Goal: Task Accomplishment & Management: Complete application form

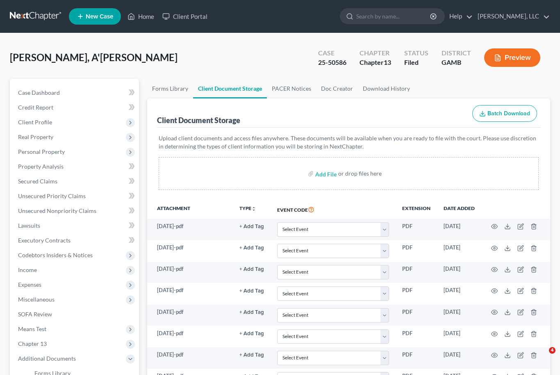
select select "12"
select select "6"
select select "22"
click at [149, 16] on link "Home" at bounding box center [140, 16] width 35 height 15
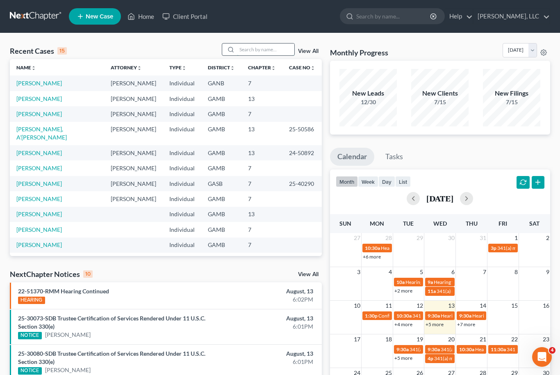
click at [259, 44] on input "search" at bounding box center [265, 49] width 57 height 12
type input "Sharon"
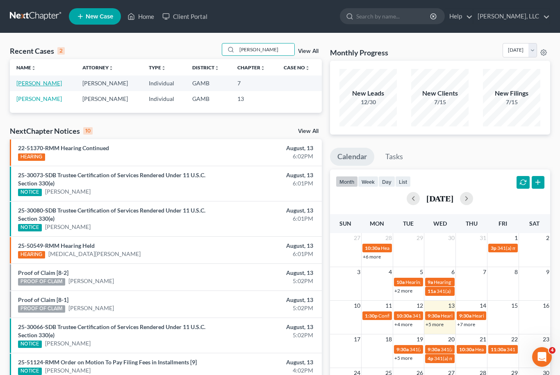
click at [34, 86] on link "[PERSON_NAME]" at bounding box center [39, 83] width 46 height 7
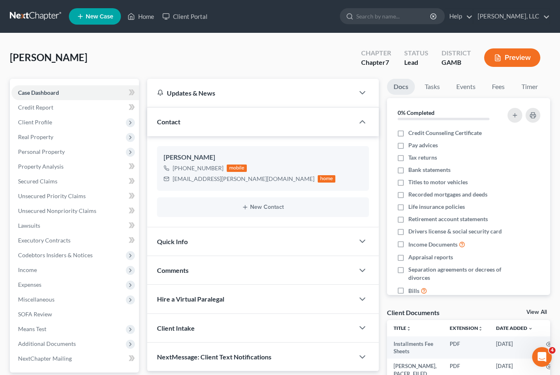
click at [543, 311] on link "View All" at bounding box center [537, 312] width 21 height 6
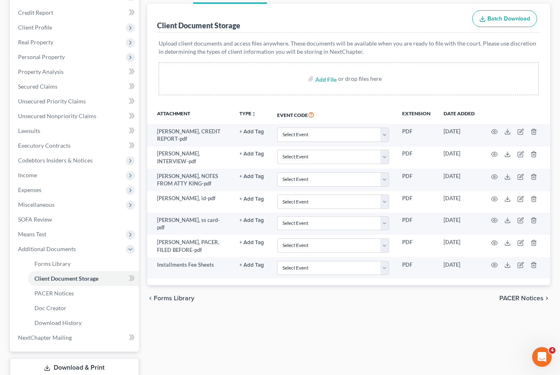
scroll to position [99, 0]
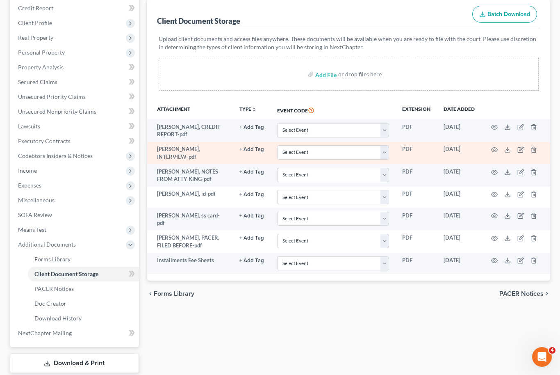
click at [507, 155] on td at bounding box center [516, 153] width 69 height 23
click at [510, 151] on icon at bounding box center [507, 152] width 5 height 2
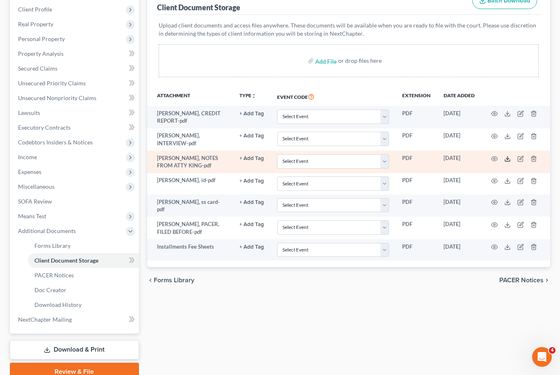
click at [508, 155] on icon at bounding box center [507, 158] width 7 height 7
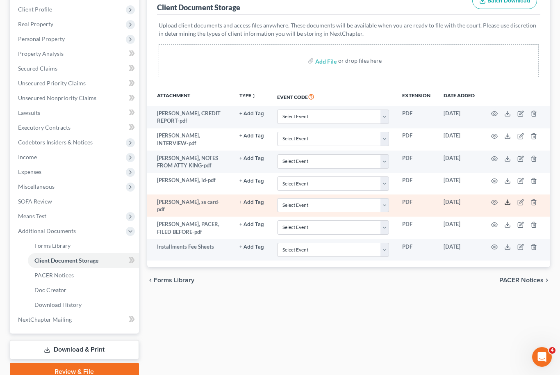
click at [506, 201] on icon at bounding box center [507, 202] width 7 height 7
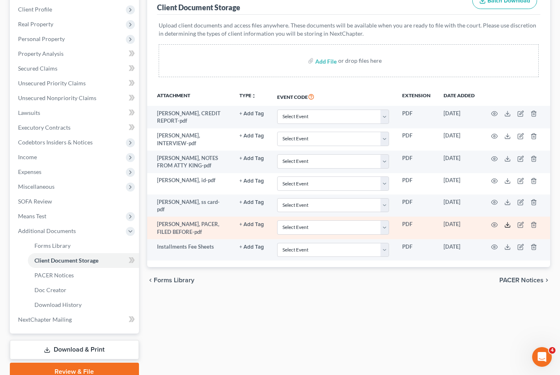
click at [511, 224] on icon at bounding box center [507, 224] width 7 height 7
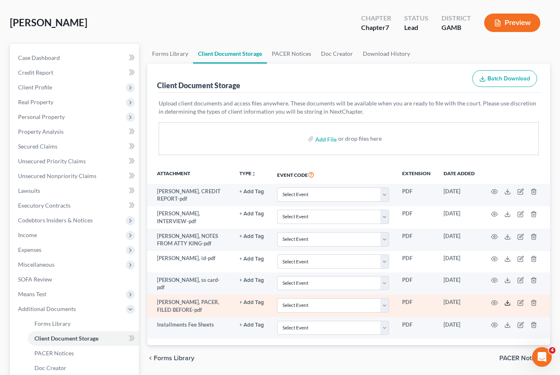
scroll to position [0, 0]
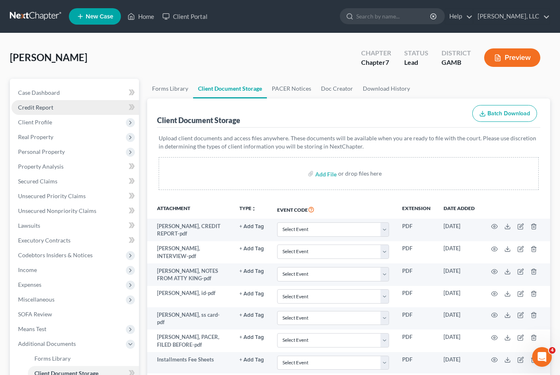
click at [36, 105] on span "Credit Report" at bounding box center [35, 107] width 35 height 7
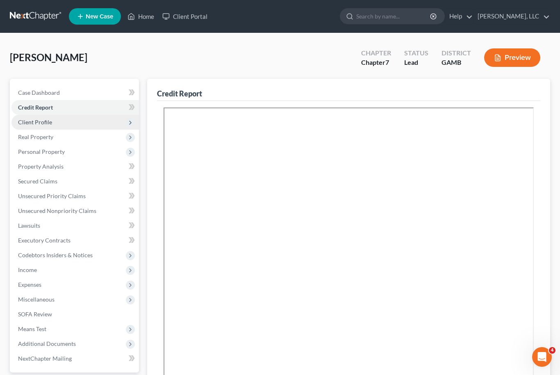
click at [31, 125] on span "Client Profile" at bounding box center [35, 122] width 34 height 7
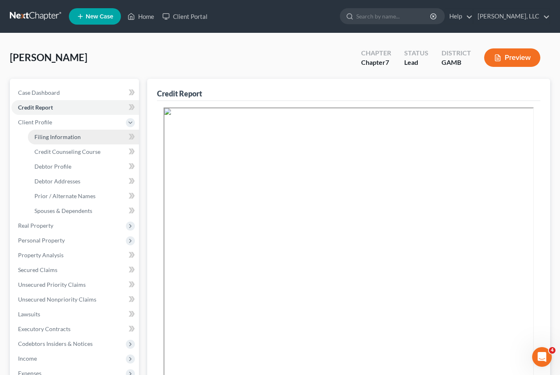
click at [43, 137] on span "Filing Information" at bounding box center [57, 136] width 46 height 7
select select "1"
select select "0"
select select "10"
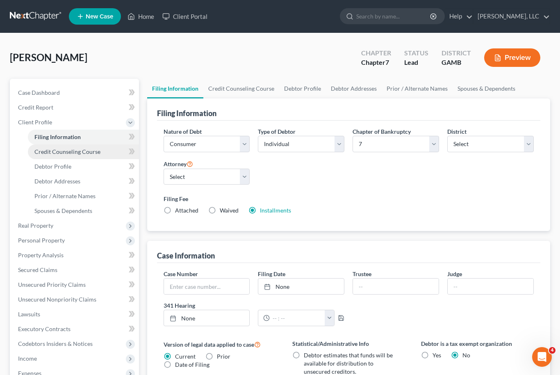
click at [47, 153] on span "Credit Counseling Course" at bounding box center [67, 151] width 66 height 7
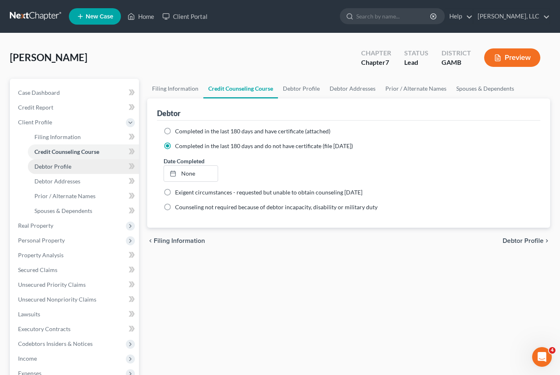
click at [38, 169] on span "Debtor Profile" at bounding box center [52, 166] width 37 height 7
select select "0"
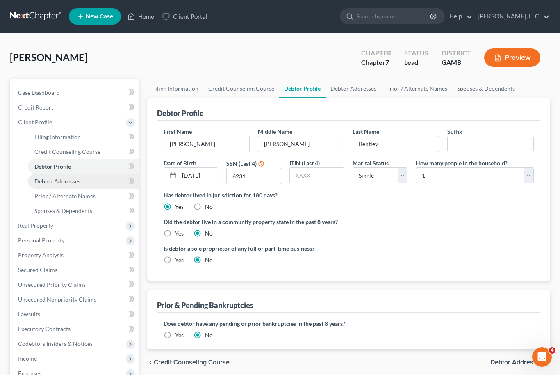
click at [36, 183] on span "Debtor Addresses" at bounding box center [57, 181] width 46 height 7
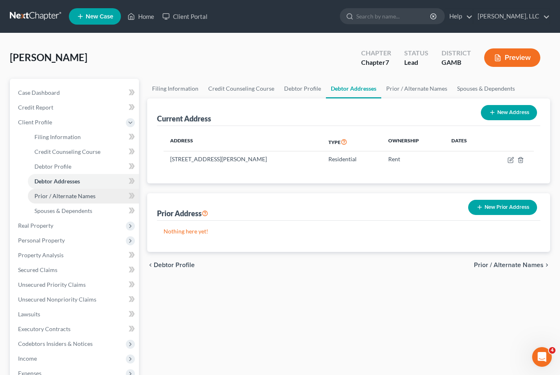
click at [44, 194] on span "Prior / Alternate Names" at bounding box center [64, 195] width 61 height 7
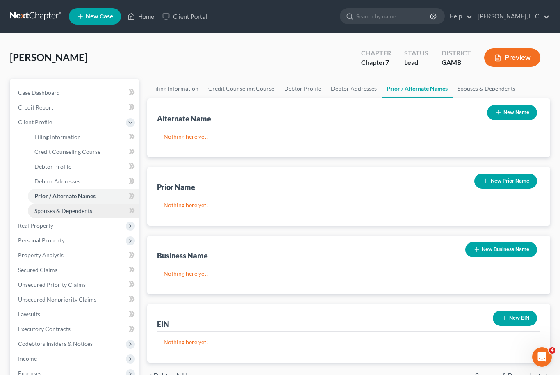
click at [48, 214] on link "Spouses & Dependents" at bounding box center [83, 210] width 111 height 15
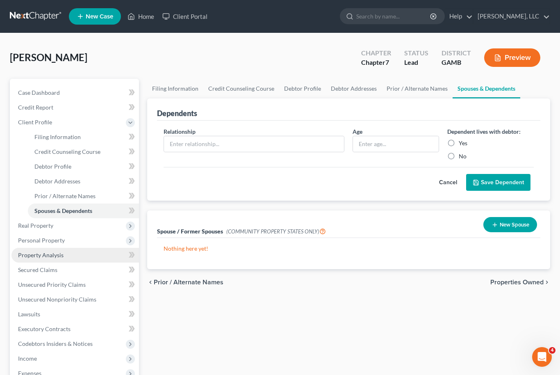
click at [33, 253] on span "Property Analysis" at bounding box center [41, 254] width 46 height 7
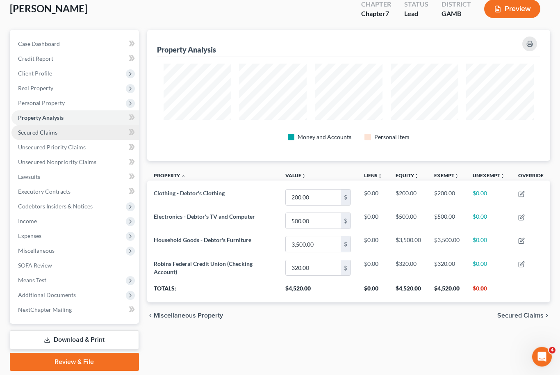
click at [33, 129] on span "Secured Claims" at bounding box center [37, 132] width 39 height 7
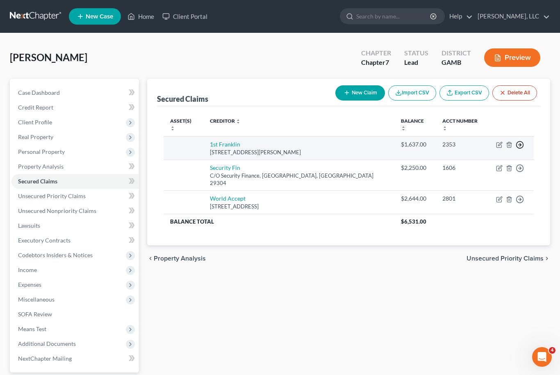
click at [524, 141] on icon "button" at bounding box center [520, 145] width 8 height 8
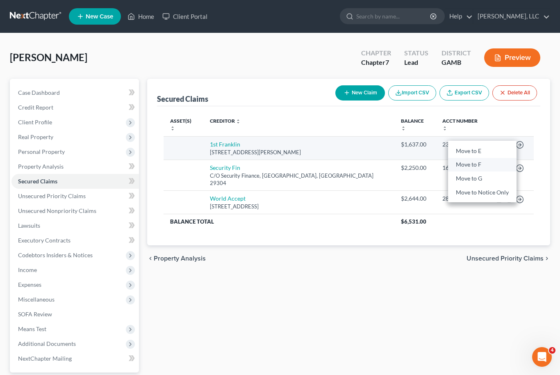
click at [490, 159] on link "Move to F" at bounding box center [482, 165] width 68 height 14
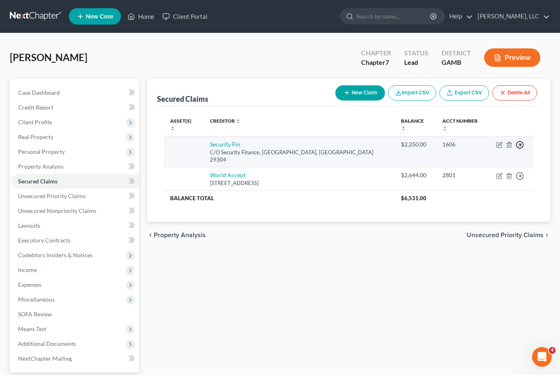
click at [523, 141] on icon "button" at bounding box center [520, 145] width 8 height 8
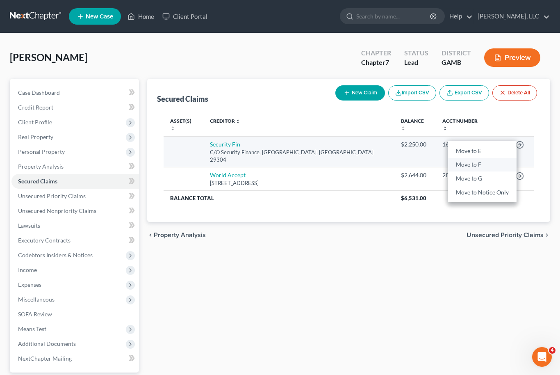
click at [495, 158] on link "Move to F" at bounding box center [482, 165] width 68 height 14
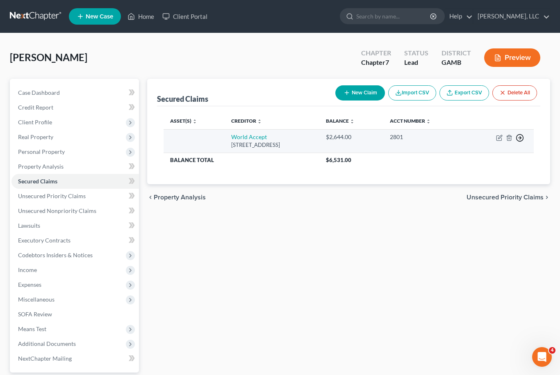
click at [522, 137] on icon "button" at bounding box center [520, 138] width 8 height 8
click at [502, 158] on link "Move to F" at bounding box center [482, 158] width 68 height 14
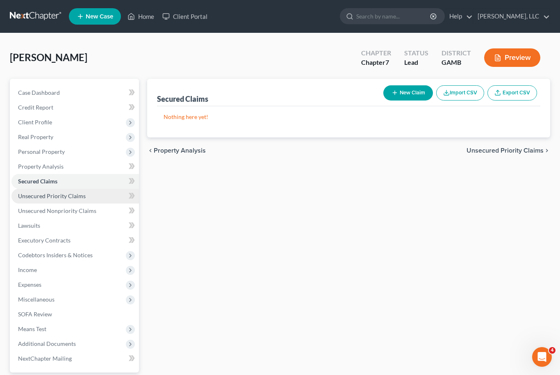
click at [34, 199] on link "Unsecured Priority Claims" at bounding box center [75, 196] width 128 height 15
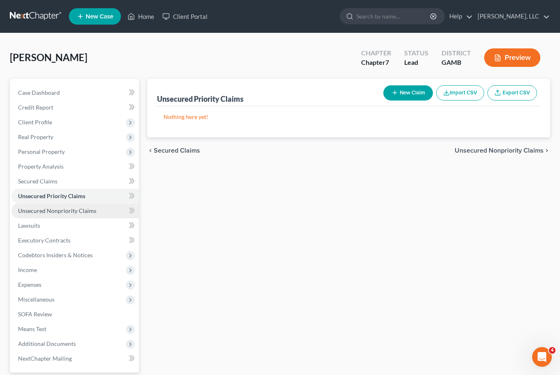
click at [28, 207] on span "Unsecured Nonpriority Claims" at bounding box center [57, 210] width 78 height 7
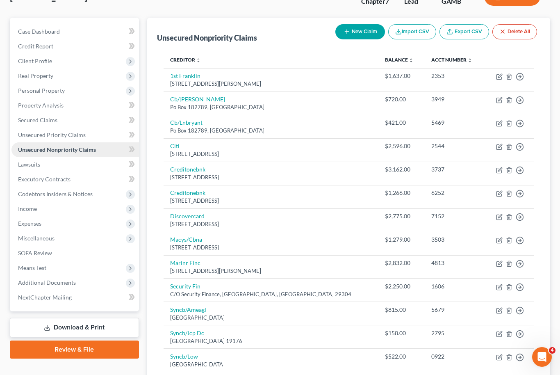
scroll to position [59, 0]
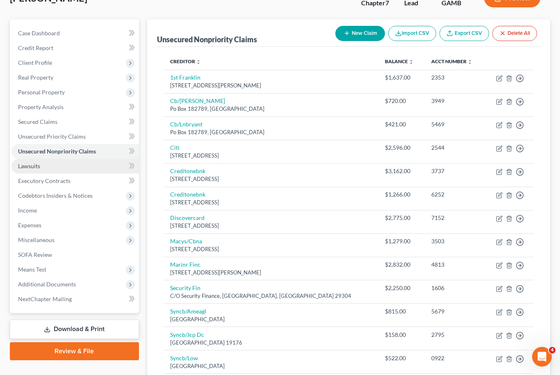
click at [26, 165] on span "Lawsuits" at bounding box center [29, 166] width 22 height 7
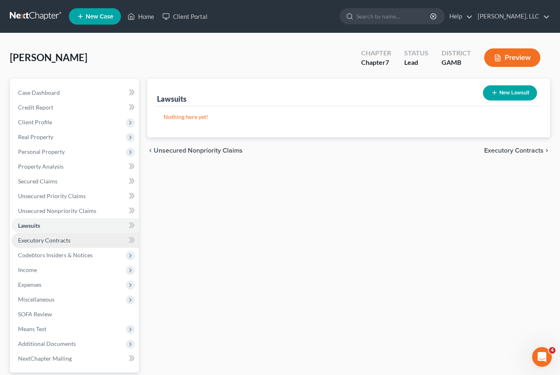
click at [32, 238] on span "Executory Contracts" at bounding box center [44, 240] width 53 height 7
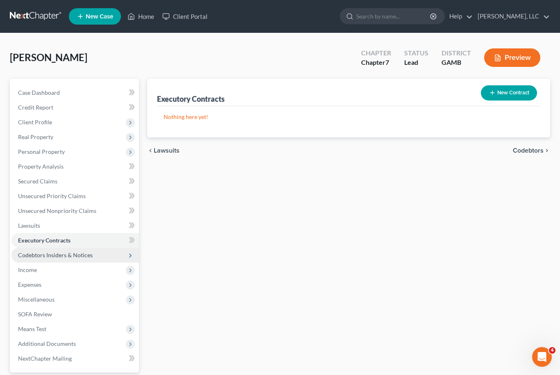
click at [35, 250] on span "Codebtors Insiders & Notices" at bounding box center [75, 255] width 128 height 15
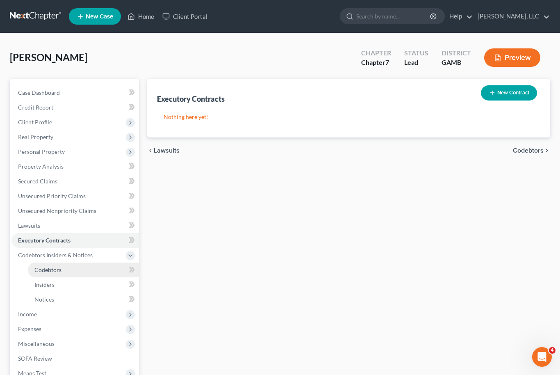
click at [45, 269] on span "Codebtors" at bounding box center [47, 269] width 27 height 7
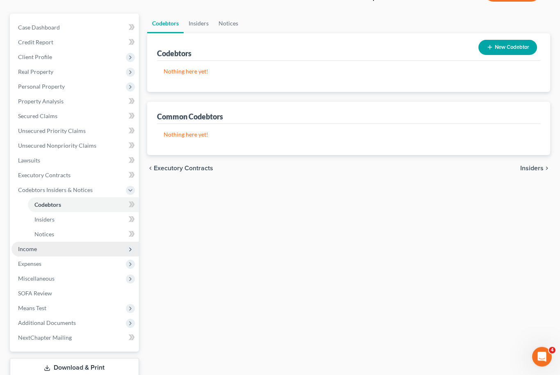
click at [24, 251] on span "Income" at bounding box center [27, 249] width 19 height 7
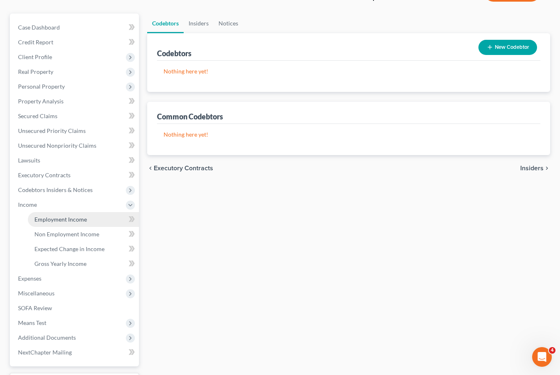
click at [44, 215] on link "Employment Income" at bounding box center [83, 219] width 111 height 15
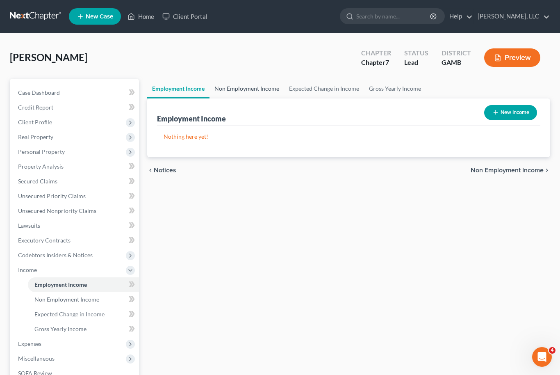
click at [247, 87] on link "Non Employment Income" at bounding box center [247, 89] width 75 height 20
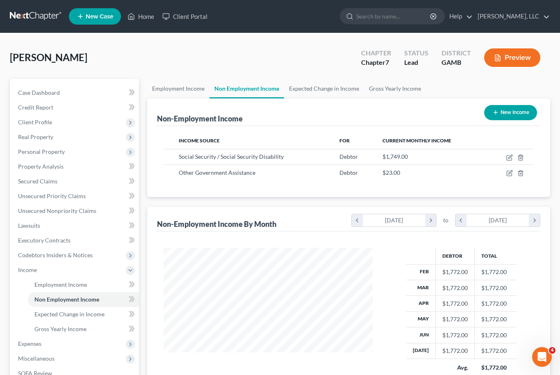
scroll to position [147, 226]
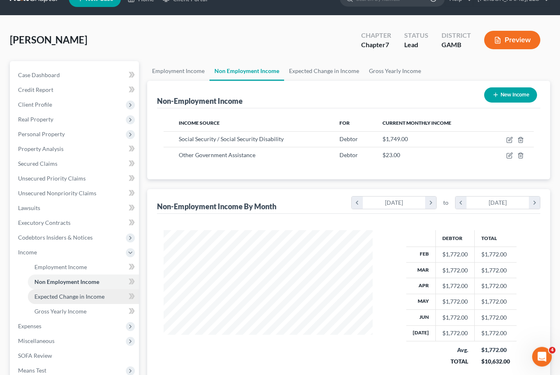
click at [54, 295] on span "Expected Change in Income" at bounding box center [69, 296] width 70 height 7
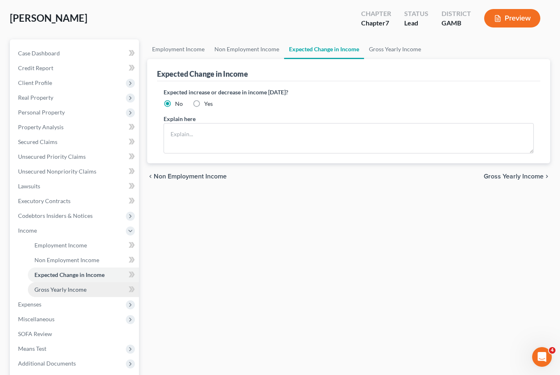
click at [44, 289] on span "Gross Yearly Income" at bounding box center [60, 289] width 52 height 7
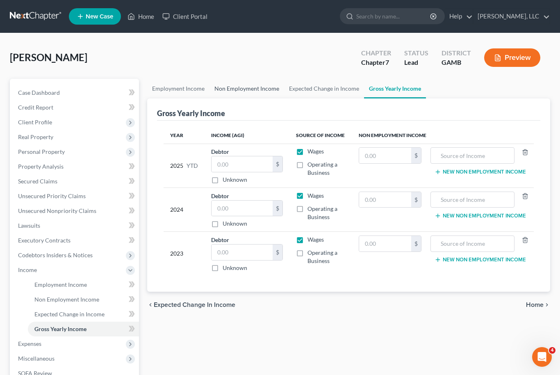
click at [240, 97] on link "Non Employment Income" at bounding box center [247, 89] width 75 height 20
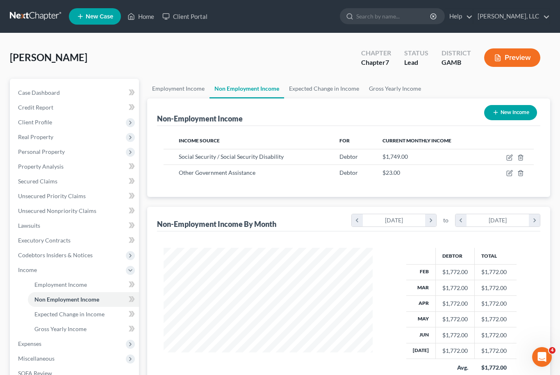
scroll to position [147, 226]
click at [388, 86] on link "Gross Yearly Income" at bounding box center [395, 89] width 62 height 20
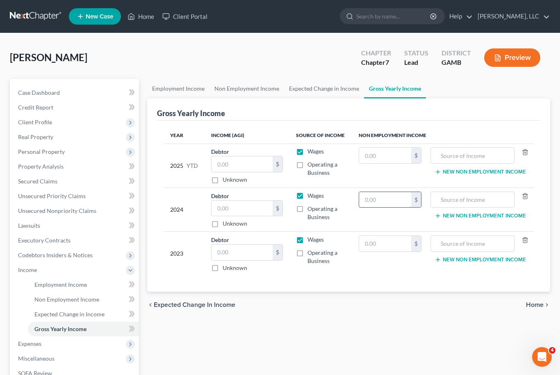
click at [391, 205] on input "text" at bounding box center [385, 200] width 52 height 16
type input "20,988"
click at [393, 245] on input "text" at bounding box center [385, 244] width 52 height 16
type input "20,988"
click at [389, 153] on input "text" at bounding box center [385, 156] width 52 height 16
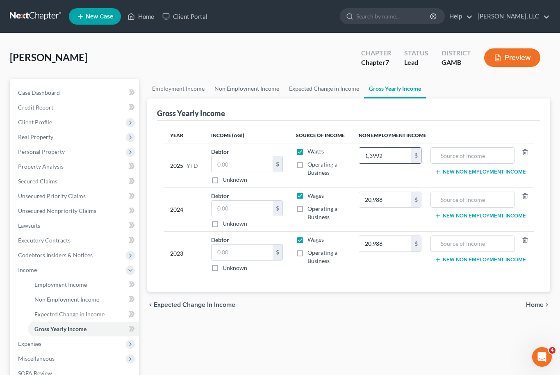
type input "13,992"
click at [483, 153] on input "text" at bounding box center [472, 156] width 75 height 16
type input "Social Security"
click at [472, 205] on input "text" at bounding box center [472, 200] width 75 height 16
type input "Social Security"
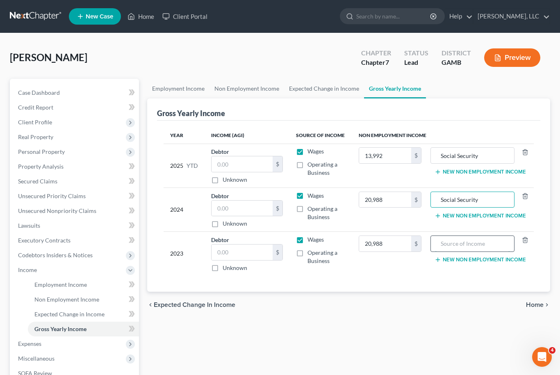
click at [466, 238] on input "text" at bounding box center [472, 244] width 75 height 16
type input "Social Security"
click at [317, 160] on label "Operating a Business" at bounding box center [327, 168] width 38 height 16
click at [316, 160] on input "Operating a Business" at bounding box center [313, 162] width 5 height 5
checkbox input "true"
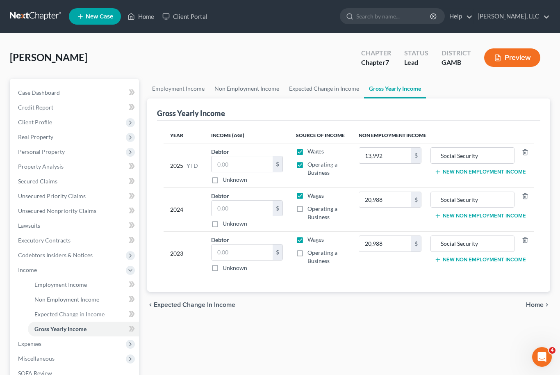
click at [308, 152] on label "Wages" at bounding box center [316, 151] width 16 height 8
click at [311, 152] on input "Wages" at bounding box center [313, 149] width 5 height 5
checkbox input "false"
click at [308, 160] on label "Operating a Business" at bounding box center [327, 168] width 38 height 16
click at [311, 160] on input "Operating a Business" at bounding box center [313, 162] width 5 height 5
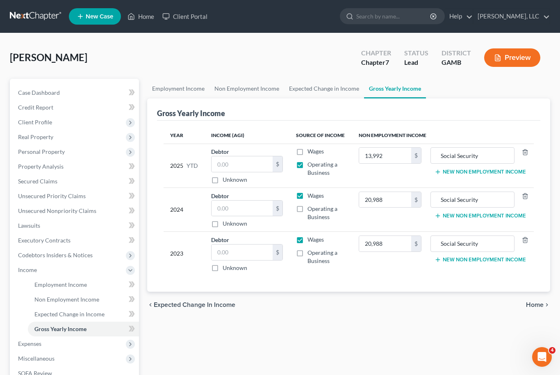
checkbox input "false"
click at [308, 195] on label "Wages" at bounding box center [316, 196] width 16 height 8
click at [311, 195] on input "Wages" at bounding box center [313, 194] width 5 height 5
checkbox input "false"
click at [308, 241] on label "Wages" at bounding box center [316, 239] width 16 height 8
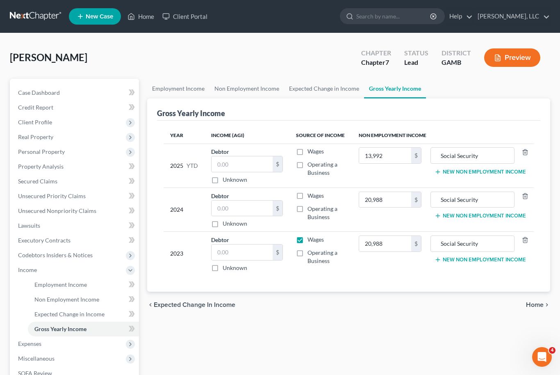
click at [311, 241] on input "Wages" at bounding box center [313, 237] width 5 height 5
checkbox input "false"
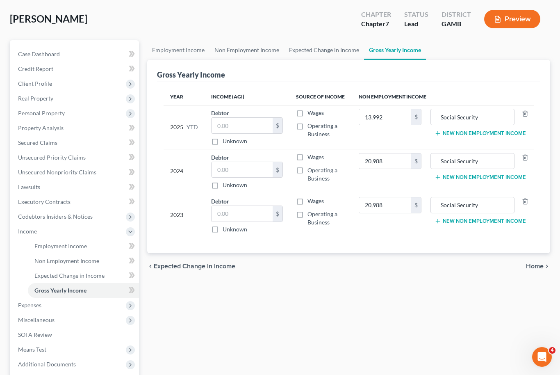
scroll to position [41, 0]
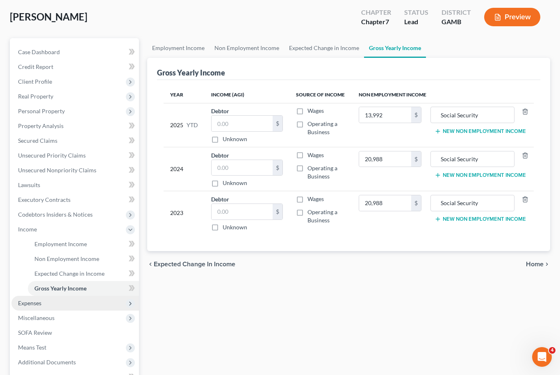
click at [30, 303] on span "Expenses" at bounding box center [29, 302] width 23 height 7
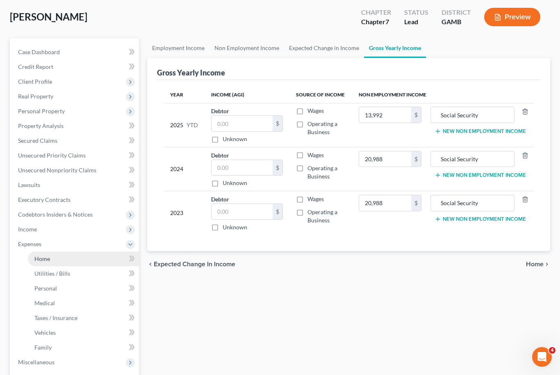
click at [43, 256] on span "Home" at bounding box center [42, 258] width 16 height 7
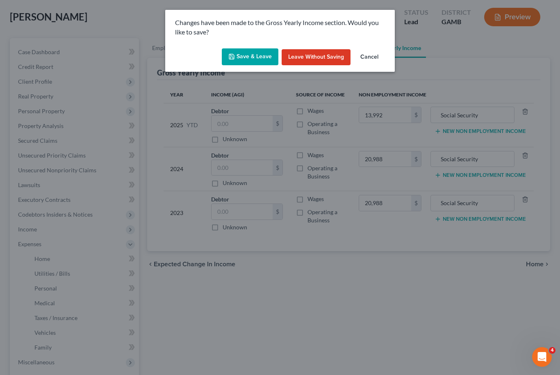
click at [247, 55] on button "Save & Leave" at bounding box center [250, 56] width 57 height 17
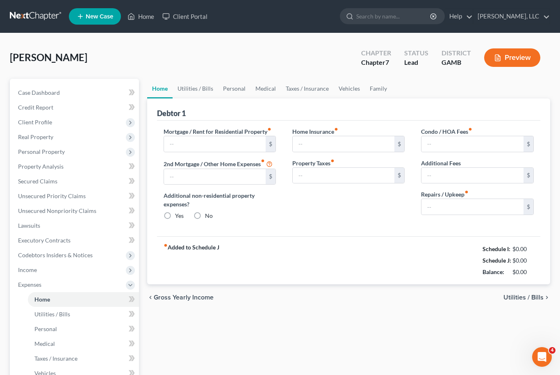
type input "950.00"
type input "0.00"
radio input "true"
type input "0.00"
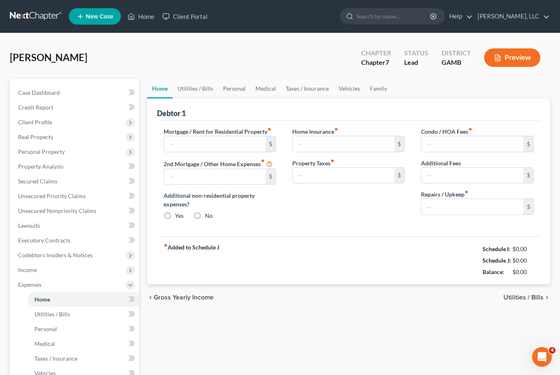
type input "0.00"
click at [198, 87] on link "Utilities / Bills" at bounding box center [196, 89] width 46 height 20
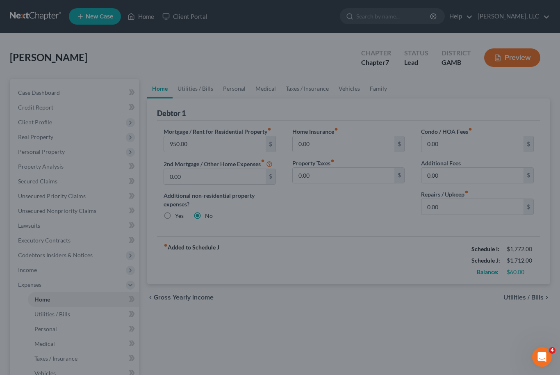
click at [187, 86] on div at bounding box center [280, 187] width 560 height 375
click at [190, 87] on div at bounding box center [280, 187] width 560 height 375
click at [206, 92] on div at bounding box center [280, 187] width 560 height 375
click at [196, 91] on div at bounding box center [280, 187] width 560 height 375
click at [300, 67] on div at bounding box center [280, 187] width 560 height 375
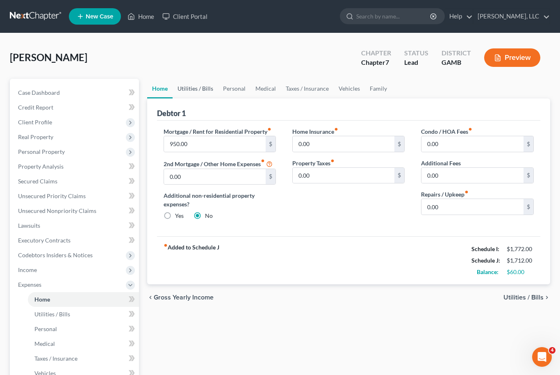
click at [191, 91] on link "Utilities / Bills" at bounding box center [196, 89] width 46 height 20
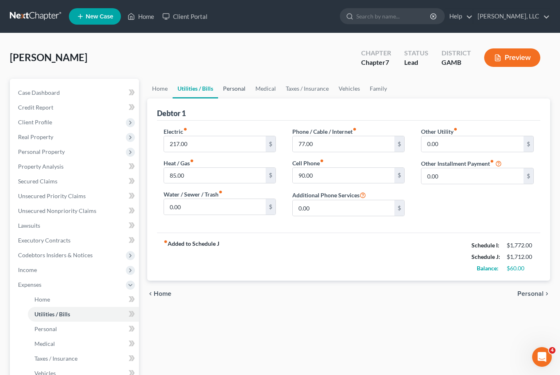
click at [233, 88] on link "Personal" at bounding box center [234, 89] width 32 height 20
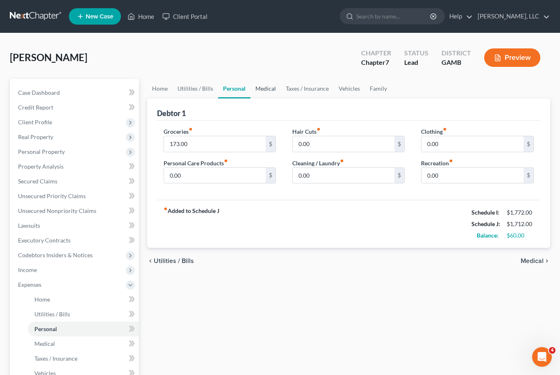
click at [272, 91] on link "Medical" at bounding box center [266, 89] width 30 height 20
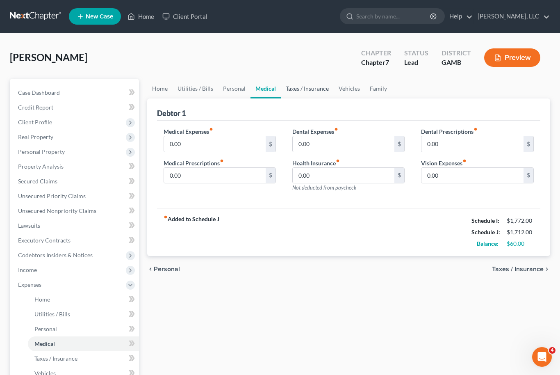
click at [316, 86] on link "Taxes / Insurance" at bounding box center [307, 89] width 53 height 20
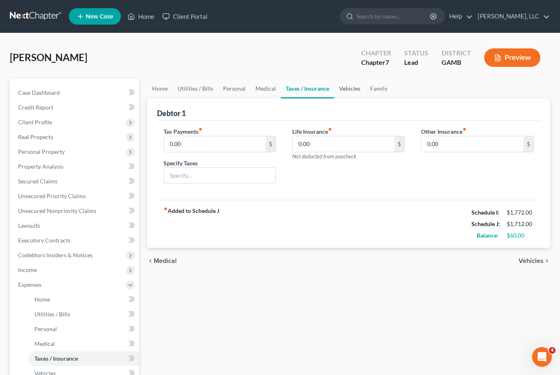
click at [340, 90] on link "Vehicles" at bounding box center [349, 89] width 31 height 20
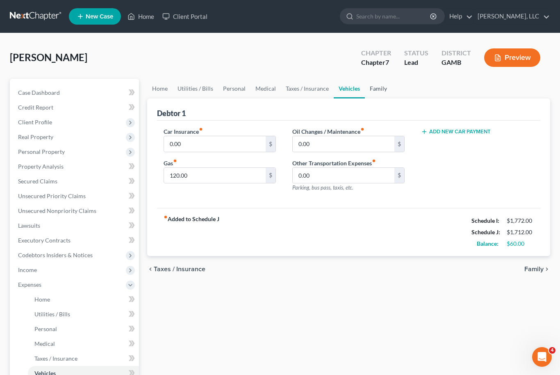
click at [373, 88] on link "Family" at bounding box center [378, 89] width 27 height 20
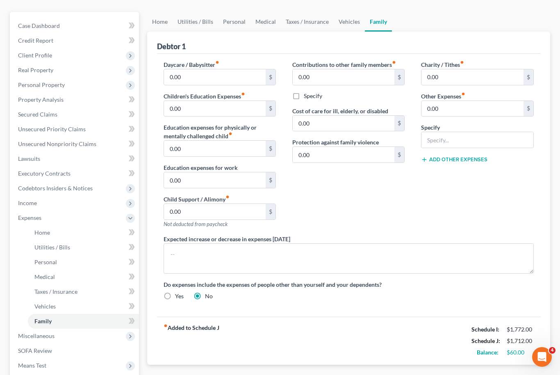
scroll to position [77, 0]
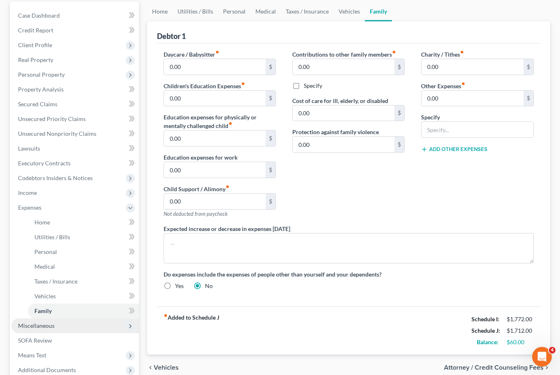
click at [25, 325] on span "Miscellaneous" at bounding box center [36, 325] width 37 height 7
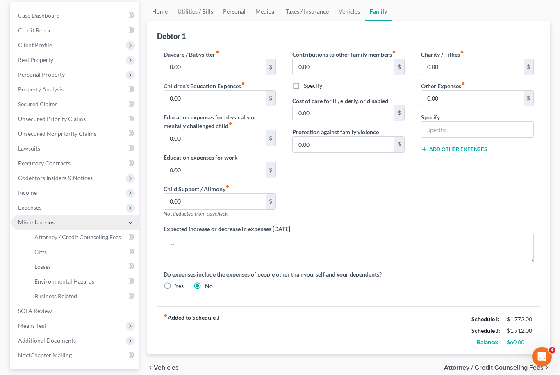
scroll to position [77, 0]
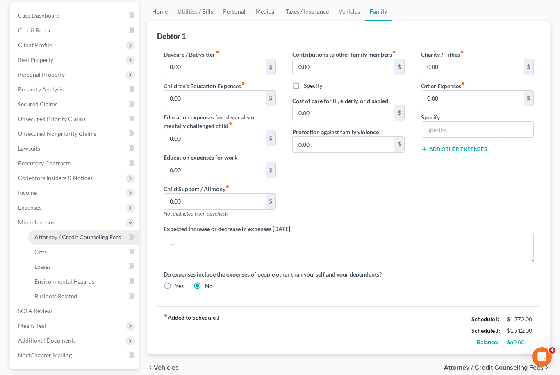
click at [54, 240] on link "Attorney / Credit Counseling Fees" at bounding box center [83, 237] width 111 height 15
select select "0"
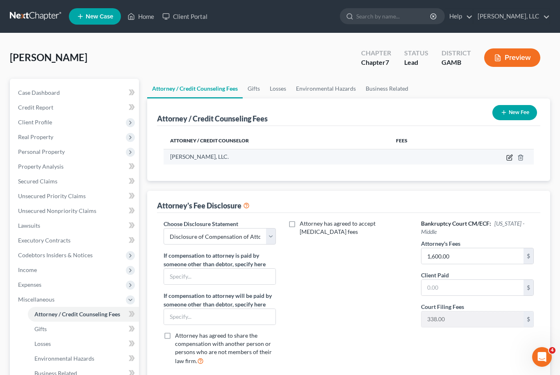
click at [508, 157] on icon "button" at bounding box center [510, 157] width 7 height 7
select select "10"
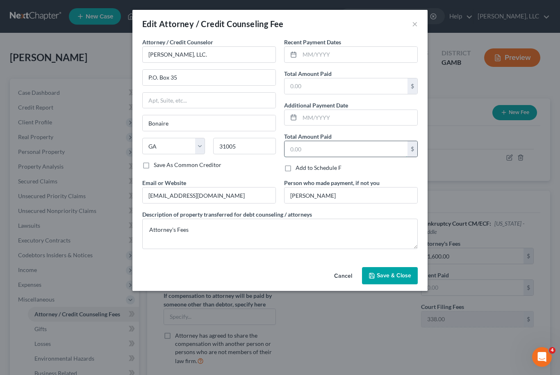
click at [354, 147] on input "text" at bounding box center [346, 149] width 123 height 16
type input "150.00"
click at [326, 59] on input "text" at bounding box center [359, 55] width 118 height 16
type input "08/2025"
click at [335, 151] on input "150.00" at bounding box center [346, 149] width 123 height 16
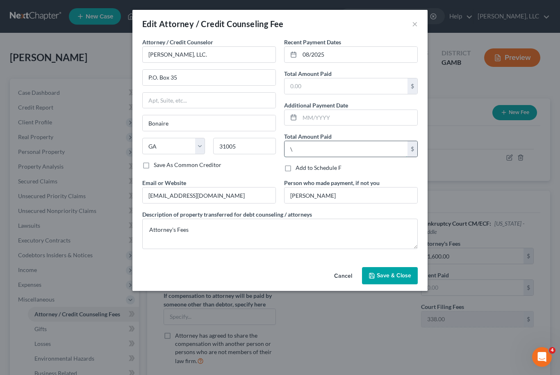
type input "0"
click at [316, 84] on input "text" at bounding box center [346, 86] width 123 height 16
type input "150.00"
click at [404, 274] on span "Save & Close" at bounding box center [394, 275] width 34 height 7
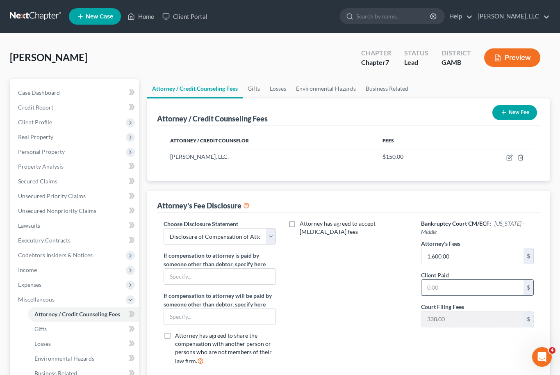
click at [442, 294] on input "text" at bounding box center [473, 288] width 102 height 16
type input "150.00"
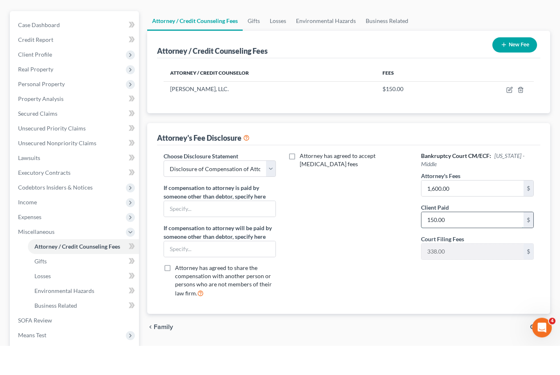
scroll to position [39, 0]
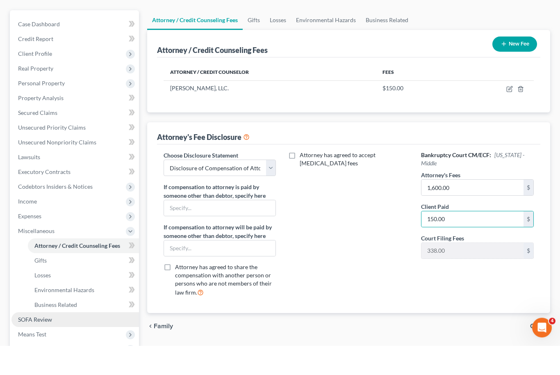
click at [28, 345] on span "SOFA Review" at bounding box center [35, 348] width 34 height 7
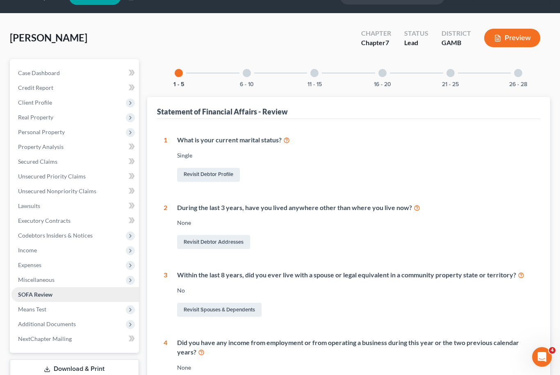
scroll to position [18, 0]
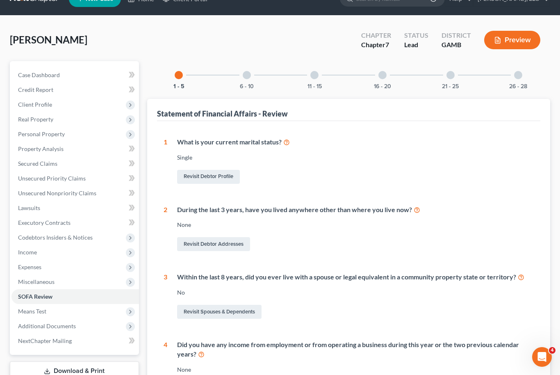
click at [251, 77] on div "6 - 10" at bounding box center [247, 75] width 28 height 28
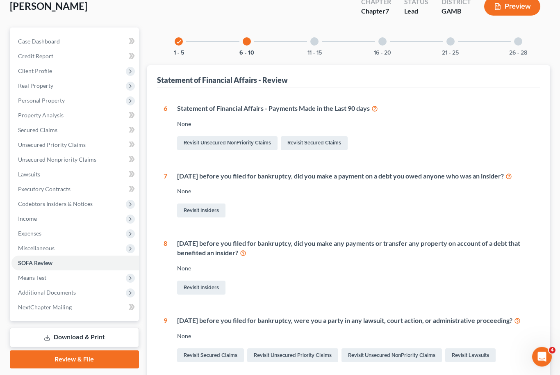
click at [320, 43] on div "11 - 15" at bounding box center [315, 42] width 28 height 28
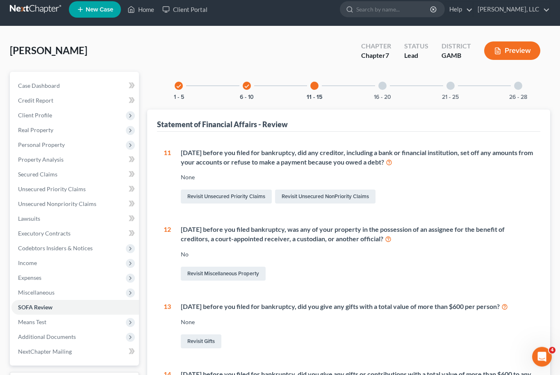
scroll to position [0, 0]
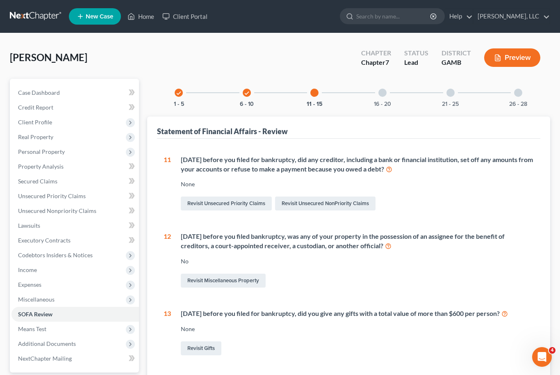
click at [379, 96] on div "16 - 20" at bounding box center [383, 93] width 28 height 28
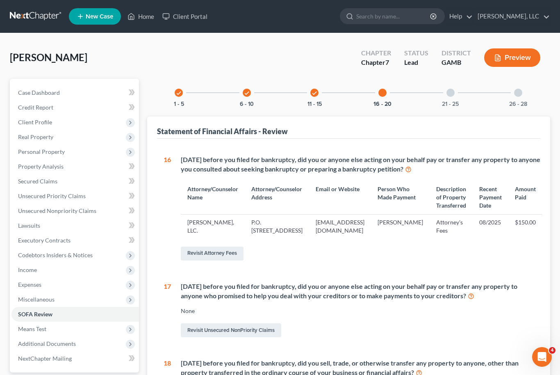
click at [454, 93] on div at bounding box center [451, 93] width 8 height 8
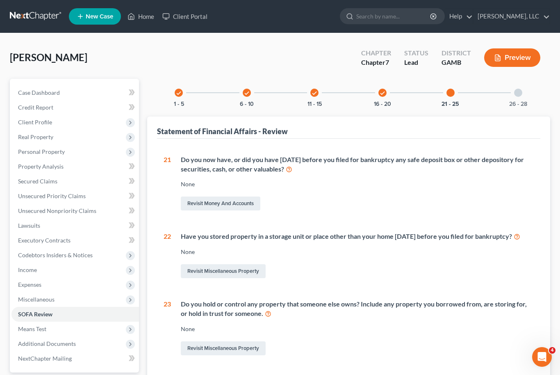
click at [518, 95] on div at bounding box center [518, 93] width 8 height 8
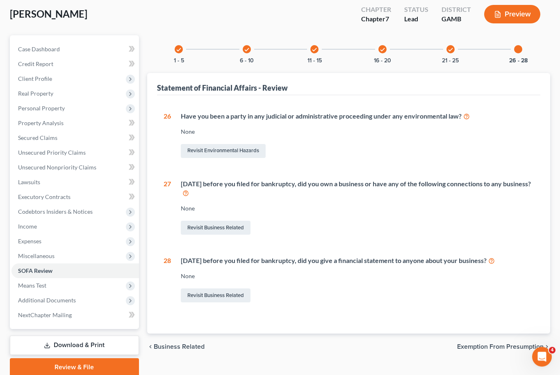
scroll to position [36, 0]
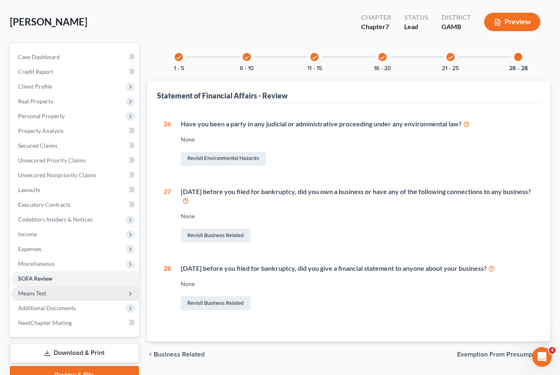
click at [25, 290] on span "Means Test" at bounding box center [32, 293] width 28 height 7
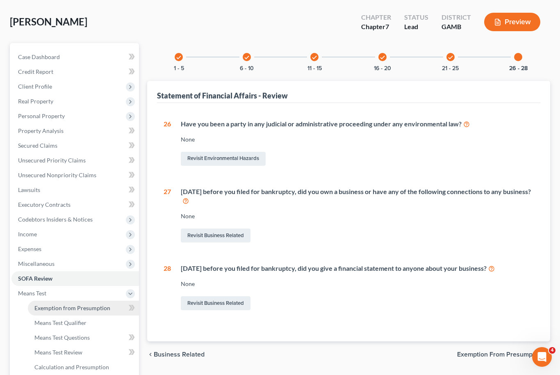
click at [43, 310] on span "Exemption from Presumption" at bounding box center [72, 307] width 76 height 7
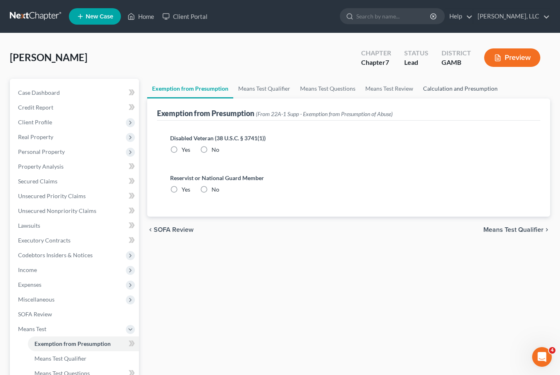
click at [469, 91] on link "Calculation and Presumption" at bounding box center [460, 89] width 84 height 20
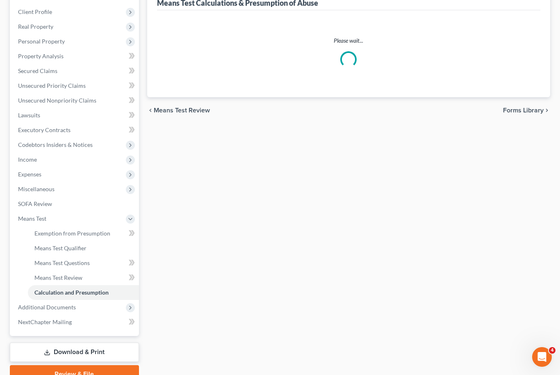
scroll to position [122, 0]
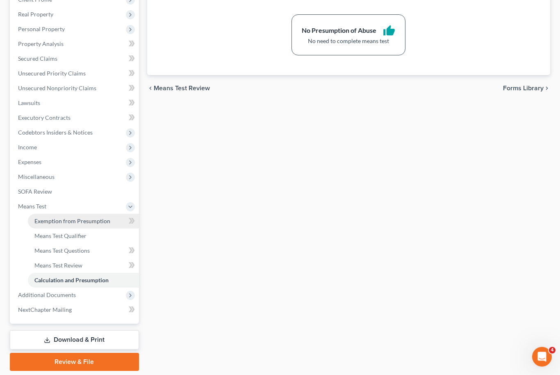
click at [55, 223] on span "Exemption from Presumption" at bounding box center [72, 221] width 76 height 7
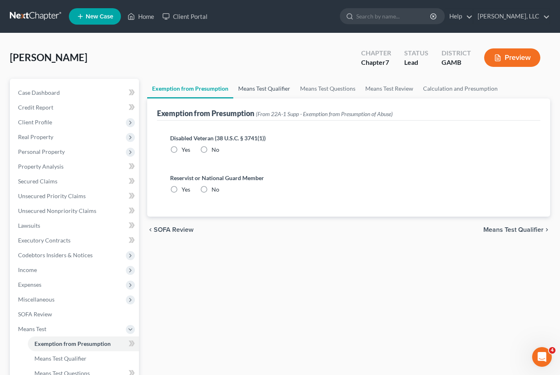
click at [255, 82] on link "Means Test Qualifier" at bounding box center [264, 89] width 62 height 20
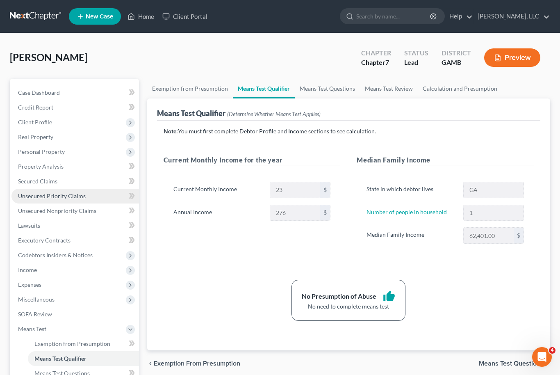
click at [38, 194] on span "Unsecured Priority Claims" at bounding box center [52, 195] width 68 height 7
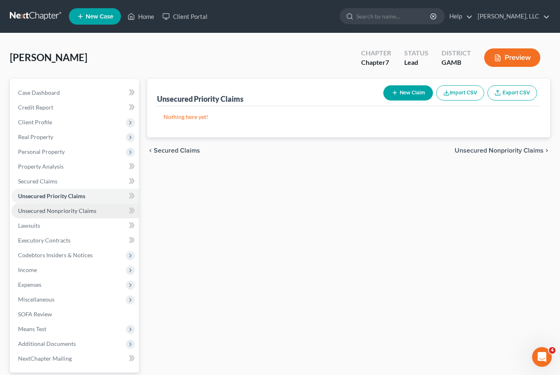
click at [34, 210] on span "Unsecured Nonpriority Claims" at bounding box center [57, 210] width 78 height 7
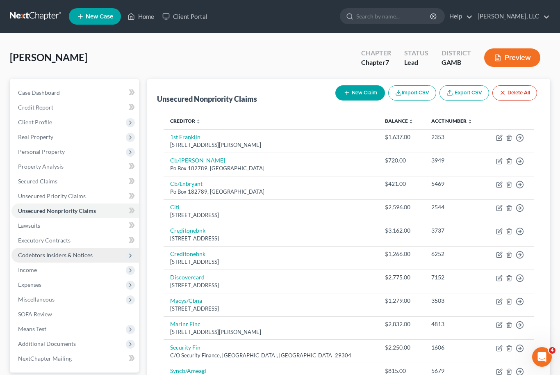
click at [32, 261] on span "Codebtors Insiders & Notices" at bounding box center [75, 255] width 128 height 15
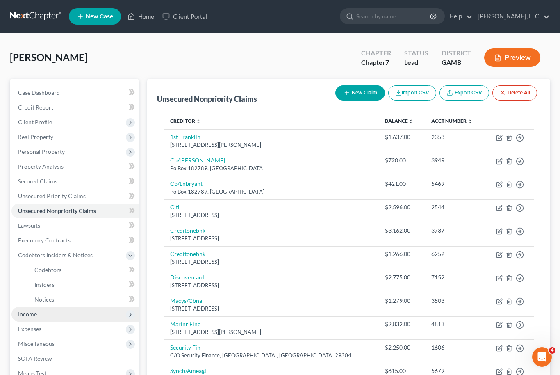
click at [35, 309] on span "Income" at bounding box center [75, 314] width 128 height 15
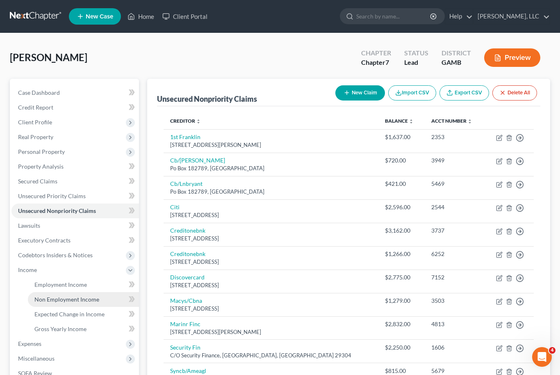
click at [51, 300] on span "Non Employment Income" at bounding box center [66, 299] width 65 height 7
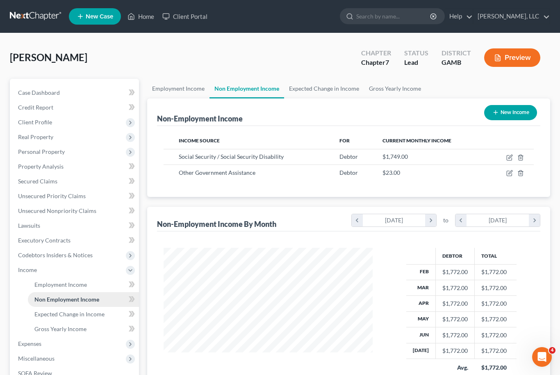
scroll to position [147, 226]
click at [513, 174] on icon "button" at bounding box center [510, 173] width 7 height 7
select select "5"
select select "0"
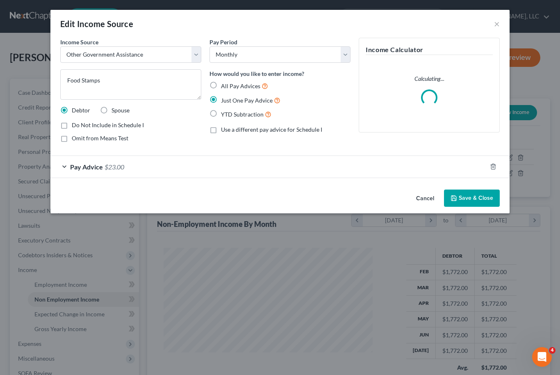
click at [72, 139] on label "Omit from Means Test" at bounding box center [100, 138] width 57 height 8
click at [75, 139] on input "Omit from Means Test" at bounding box center [77, 136] width 5 height 5
checkbox input "true"
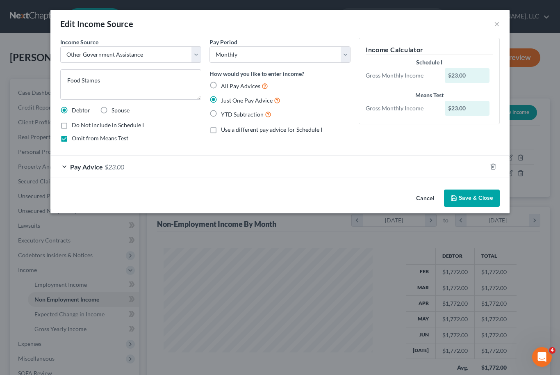
click at [466, 203] on button "Save & Close" at bounding box center [472, 197] width 56 height 17
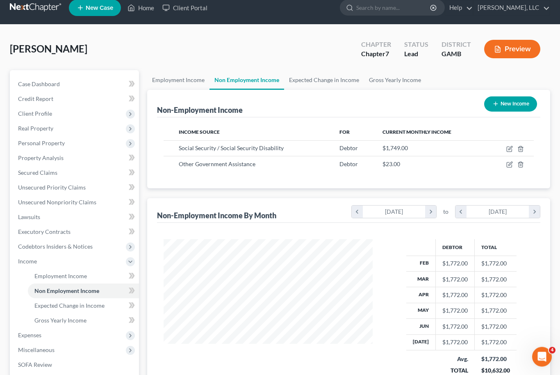
scroll to position [107, 0]
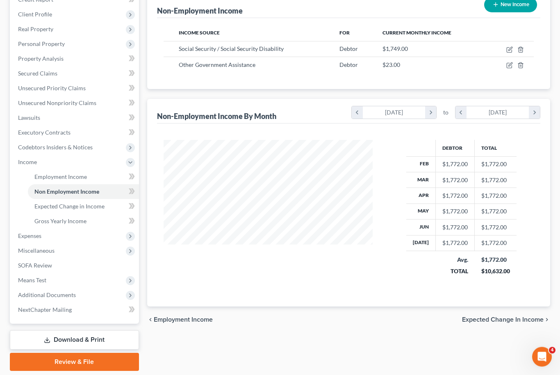
click at [61, 337] on link "Download & Print" at bounding box center [74, 340] width 129 height 19
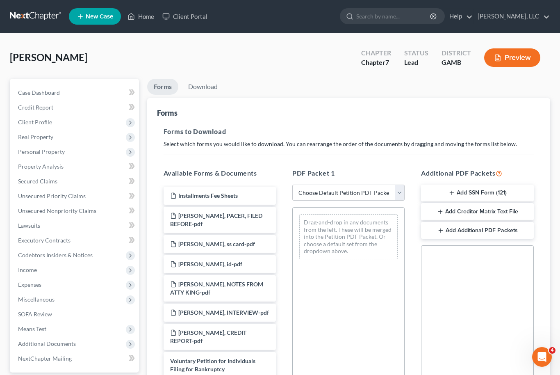
click at [399, 199] on select "Choose Default Petition PDF Packet Complete Bankruptcy Petition (all forms and …" at bounding box center [348, 193] width 112 height 16
select select "0"
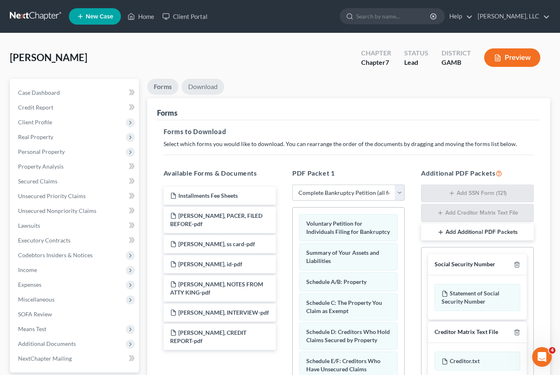
click at [210, 84] on link "Download" at bounding box center [203, 87] width 43 height 16
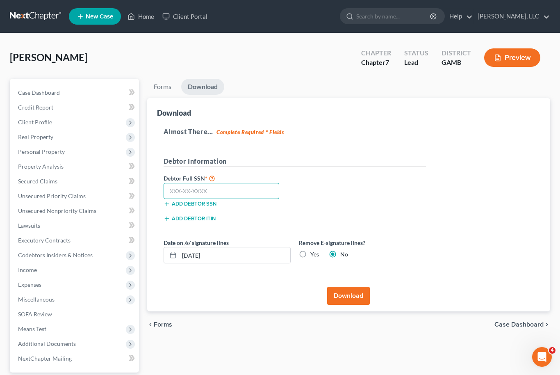
click at [250, 192] on input "text" at bounding box center [222, 191] width 116 height 16
click at [199, 198] on input "text" at bounding box center [222, 191] width 116 height 16
click at [214, 186] on input "260-21" at bounding box center [222, 191] width 116 height 16
click at [208, 194] on input "260-21" at bounding box center [222, 191] width 116 height 16
type input "260-21-6231"
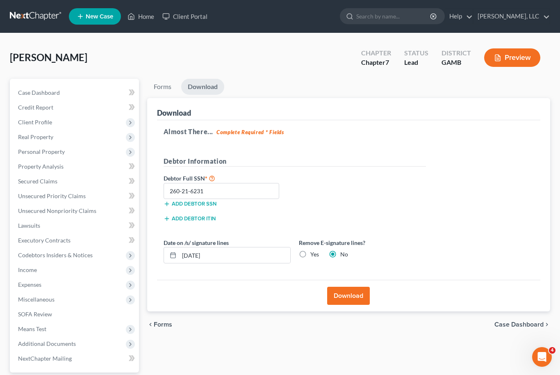
click at [363, 295] on button "Download" at bounding box center [348, 296] width 43 height 18
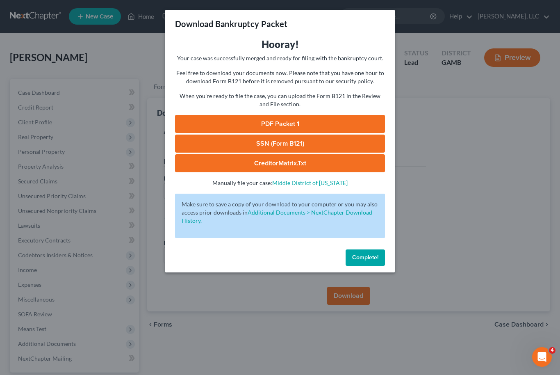
click at [309, 117] on link "PDF Packet 1" at bounding box center [280, 124] width 210 height 18
click at [208, 151] on link "SSN (Form B121)" at bounding box center [280, 144] width 210 height 18
click at [308, 164] on link "CreditorMatrix.txt" at bounding box center [280, 163] width 210 height 18
click at [373, 257] on span "Complete!" at bounding box center [365, 257] width 26 height 7
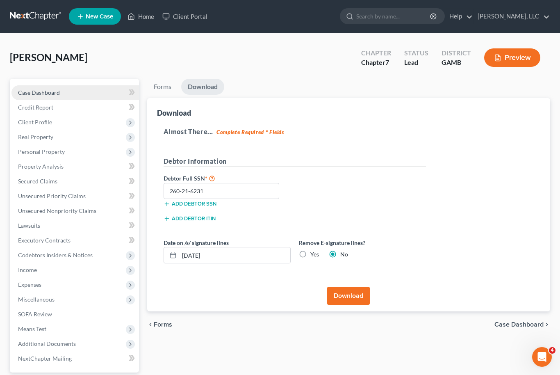
click at [48, 89] on span "Case Dashboard" at bounding box center [39, 92] width 42 height 7
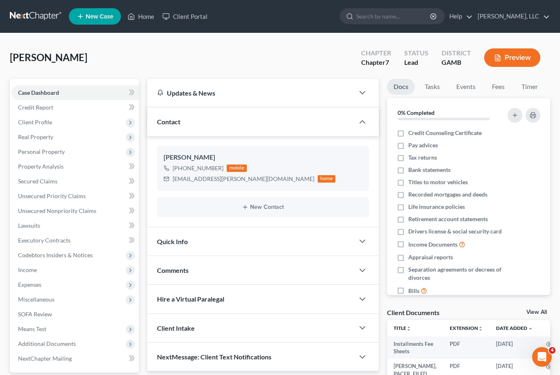
click at [471, 2] on nav "Home New Case Client Portal [PERSON_NAME], LLC [EMAIL_ADDRESS][DOMAIN_NAME] My …" at bounding box center [280, 16] width 560 height 33
click at [145, 17] on link "Home" at bounding box center [140, 16] width 35 height 15
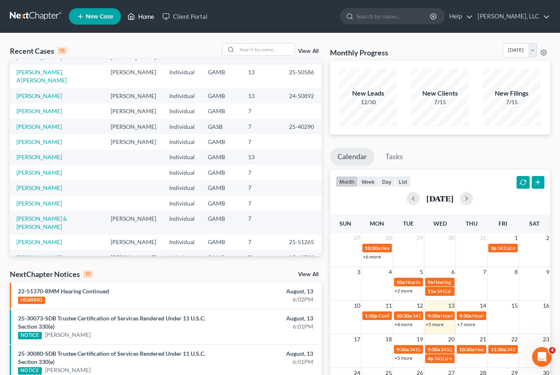
scroll to position [56, 0]
click at [530, 48] on select "[DATE] [DATE] [DATE] [DATE] [DATE] [DATE] [DATE] [DATE] [DATE] [DATE] [DATE] [D…" at bounding box center [520, 50] width 34 height 14
click at [536, 52] on select "[DATE] [DATE] [DATE] [DATE] [DATE] [DATE] [DATE] [DATE] [DATE] [DATE] [DATE] [D…" at bounding box center [520, 50] width 34 height 14
click at [535, 53] on select "[DATE] [DATE] [DATE] [DATE] [DATE] [DATE] [DATE] [DATE] [DATE] [DATE] [DATE] [D…" at bounding box center [520, 50] width 34 height 14
click at [536, 49] on select "[DATE] [DATE] [DATE] [DATE] [DATE] [DATE] [DATE] [DATE] [DATE] [DATE] [DATE] [D…" at bounding box center [520, 50] width 34 height 14
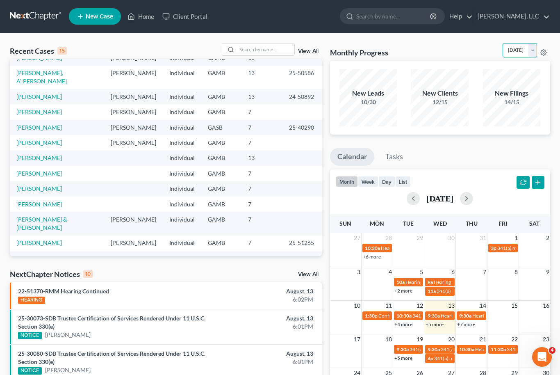
click at [534, 56] on select "[DATE] [DATE] [DATE] [DATE] [DATE] [DATE] [DATE] [DATE] [DATE] [DATE] [DATE] [D…" at bounding box center [520, 50] width 34 height 14
click at [532, 53] on select "[DATE] [DATE] [DATE] [DATE] [DATE] [DATE] [DATE] [DATE] [DATE] [DATE] [DATE] [D…" at bounding box center [520, 50] width 34 height 14
click at [535, 49] on select "[DATE] [DATE] [DATE] [DATE] [DATE] [DATE] [DATE] [DATE] [DATE] [DATE] [DATE] [D…" at bounding box center [520, 50] width 34 height 14
click at [534, 55] on select "[DATE] [DATE] [DATE] [DATE] [DATE] [DATE] [DATE] [DATE] [DATE] [DATE] [DATE] [D…" at bounding box center [520, 50] width 34 height 14
click at [536, 49] on select "[DATE] [DATE] [DATE] [DATE] [DATE] [DATE] [DATE] [DATE] [DATE] [DATE] [DATE] [D…" at bounding box center [520, 50] width 34 height 14
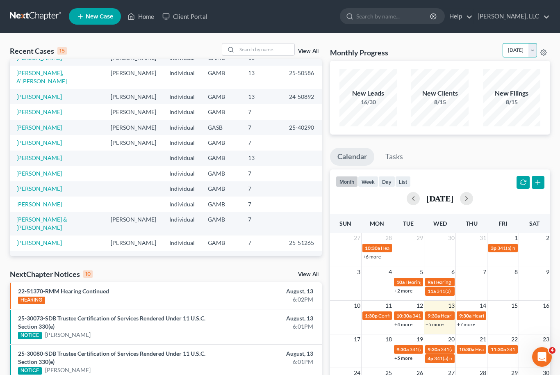
click at [532, 49] on select "[DATE] [DATE] [DATE] [DATE] [DATE] [DATE] [DATE] [DATE] [DATE] [DATE] [DATE] [D…" at bounding box center [520, 50] width 34 height 14
click at [531, 54] on select "[DATE] [DATE] [DATE] [DATE] [DATE] [DATE] [DATE] [DATE] [DATE] [DATE] [DATE] [D…" at bounding box center [520, 50] width 34 height 14
click at [534, 50] on select "[DATE] [DATE] [DATE] [DATE] [DATE] [DATE] [DATE] [DATE] [DATE] [DATE] [DATE] [D…" at bounding box center [520, 50] width 34 height 14
click at [532, 53] on select "[DATE] [DATE] [DATE] [DATE] [DATE] [DATE] [DATE] [DATE] [DATE] [DATE] [DATE] [D…" at bounding box center [520, 50] width 34 height 14
click at [535, 49] on select "[DATE] [DATE] [DATE] [DATE] [DATE] [DATE] [DATE] [DATE] [DATE] [DATE] [DATE] [D…" at bounding box center [520, 50] width 34 height 14
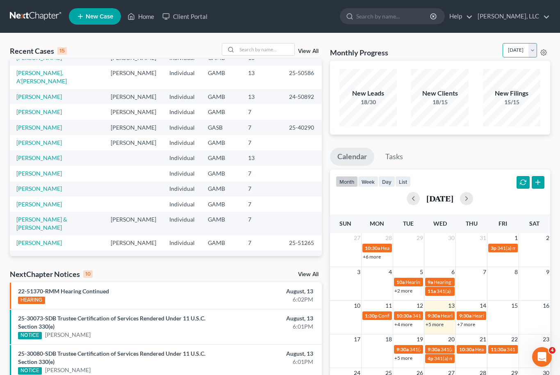
select select "0"
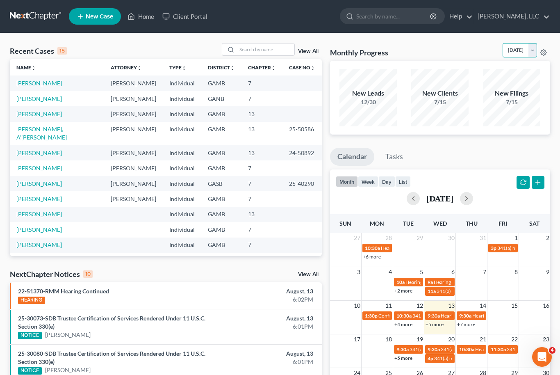
scroll to position [0, 0]
click at [39, 98] on link "[PERSON_NAME]" at bounding box center [39, 98] width 46 height 7
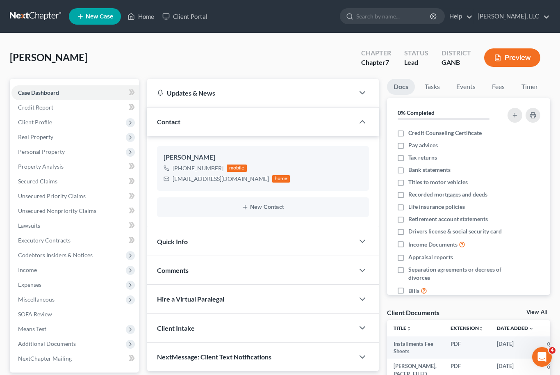
click at [538, 313] on link "View All" at bounding box center [537, 312] width 21 height 6
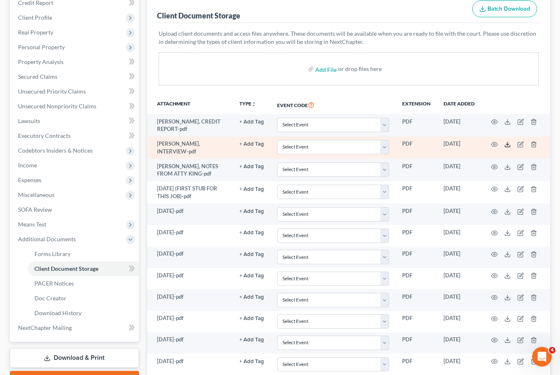
scroll to position [105, 0]
click at [508, 144] on icon at bounding box center [507, 144] width 7 height 7
click at [511, 141] on icon at bounding box center [507, 144] width 7 height 7
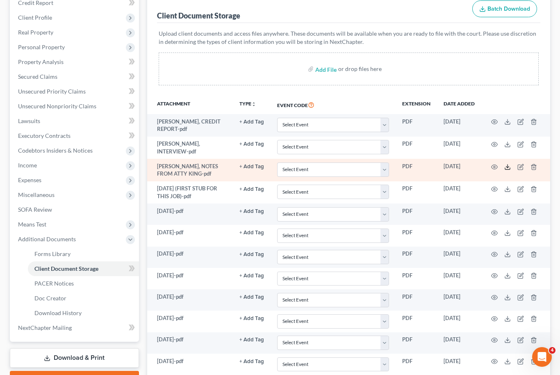
click at [506, 166] on icon at bounding box center [507, 167] width 7 height 7
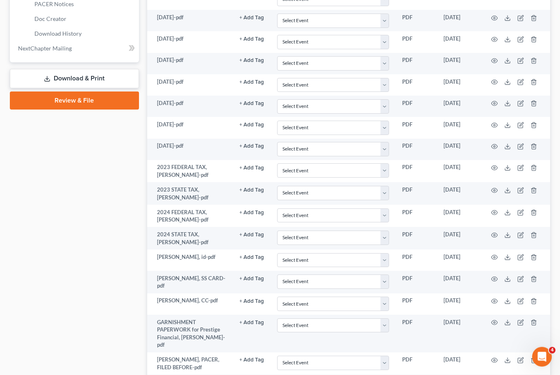
scroll to position [384, 0]
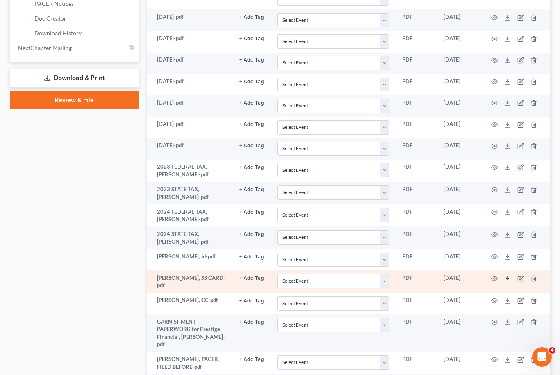
click at [509, 275] on icon at bounding box center [507, 278] width 7 height 7
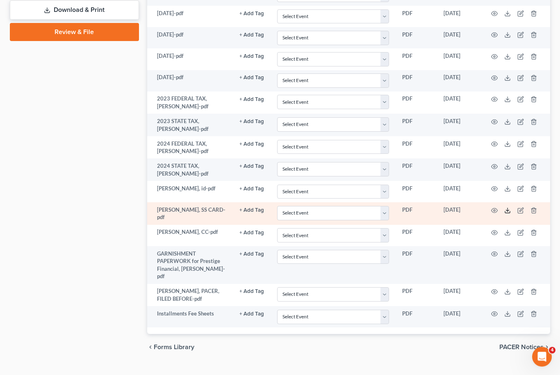
scroll to position [455, 0]
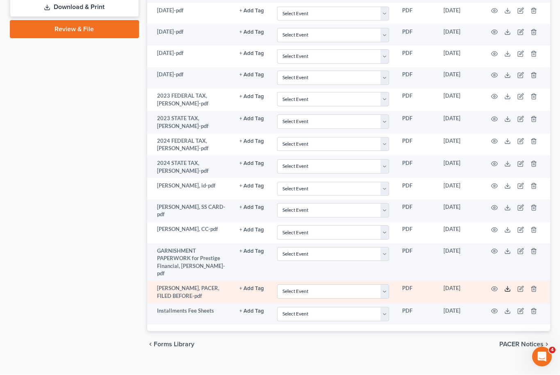
click at [509, 286] on icon at bounding box center [507, 289] width 7 height 7
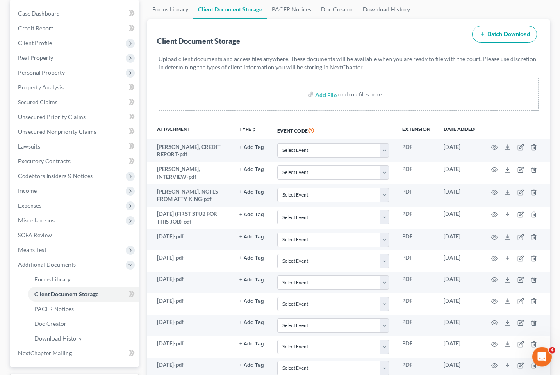
scroll to position [0, 0]
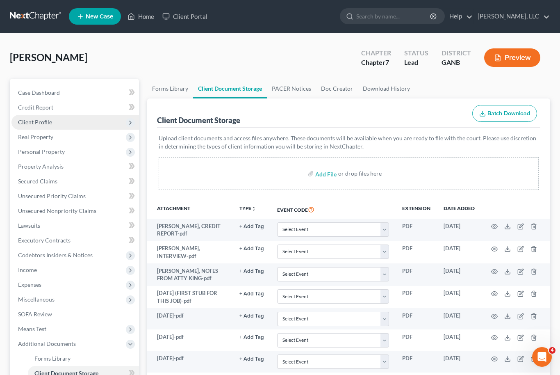
click at [29, 123] on span "Client Profile" at bounding box center [35, 122] width 34 height 7
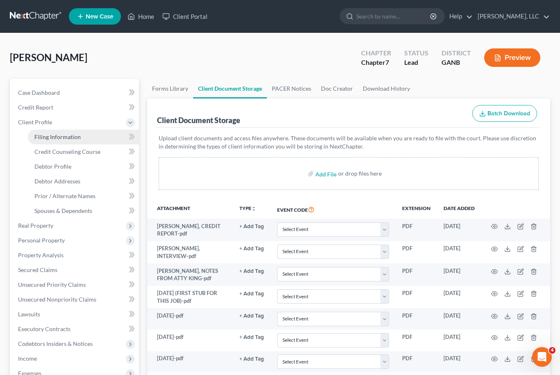
click at [45, 143] on link "Filing Information" at bounding box center [83, 137] width 111 height 15
select select "1"
select select "0"
select select "10"
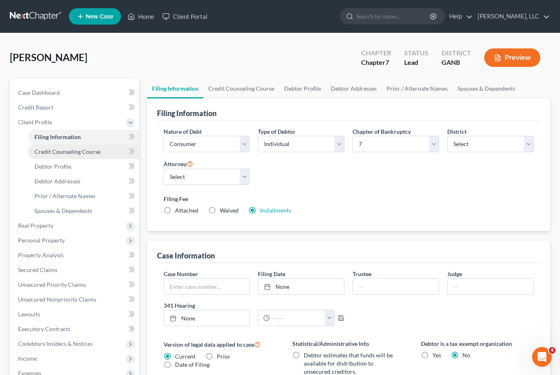
click at [49, 153] on span "Credit Counseling Course" at bounding box center [67, 151] width 66 height 7
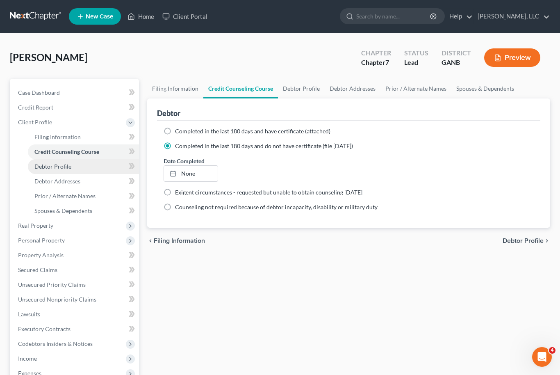
click at [44, 168] on span "Debtor Profile" at bounding box center [52, 166] width 37 height 7
select select "0"
select select "1"
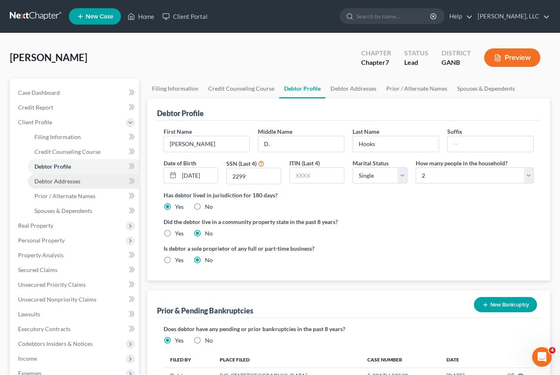
click at [44, 183] on span "Debtor Addresses" at bounding box center [57, 181] width 46 height 7
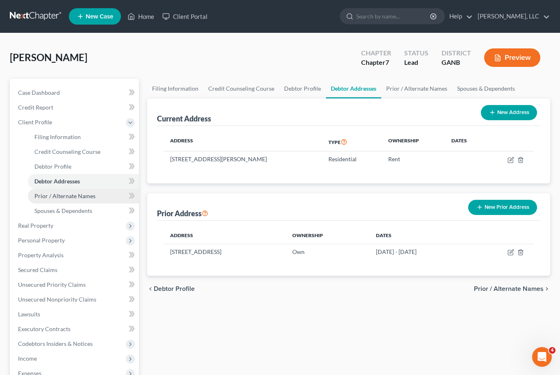
click at [48, 192] on span "Prior / Alternate Names" at bounding box center [64, 195] width 61 height 7
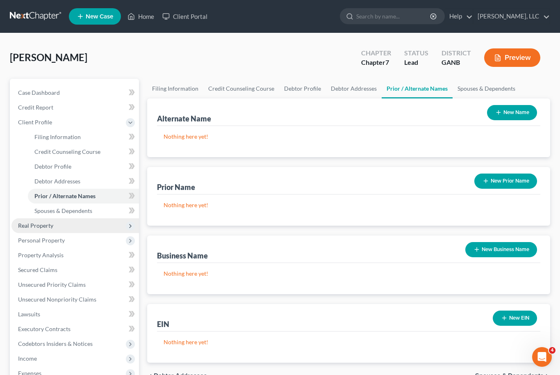
click at [31, 224] on span "Real Property" at bounding box center [35, 225] width 35 height 7
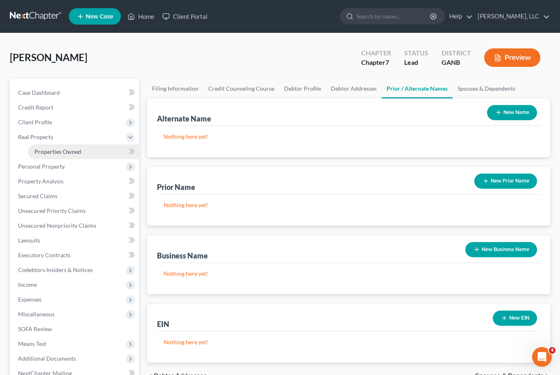
click at [49, 152] on span "Properties Owned" at bounding box center [57, 151] width 47 height 7
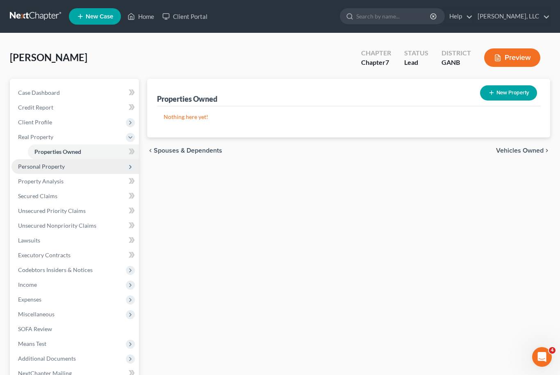
click at [38, 169] on span "Personal Property" at bounding box center [75, 166] width 128 height 15
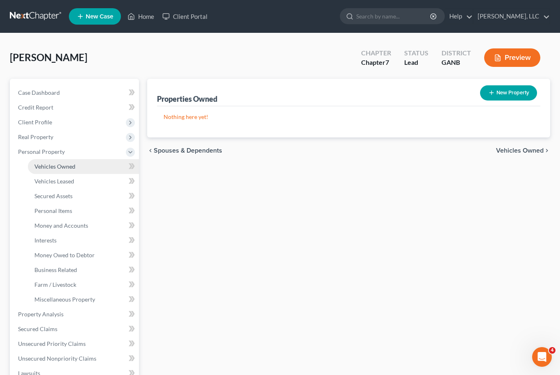
click at [49, 167] on span "Vehicles Owned" at bounding box center [54, 166] width 41 height 7
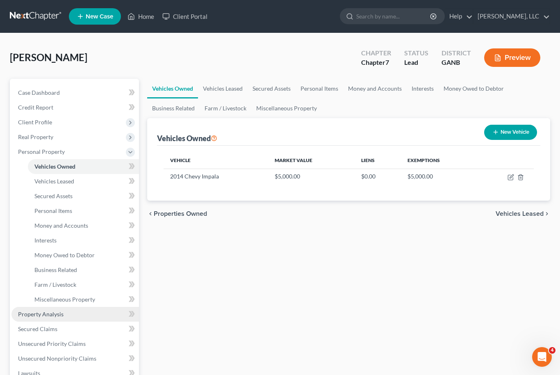
click at [32, 318] on link "Property Analysis" at bounding box center [75, 314] width 128 height 15
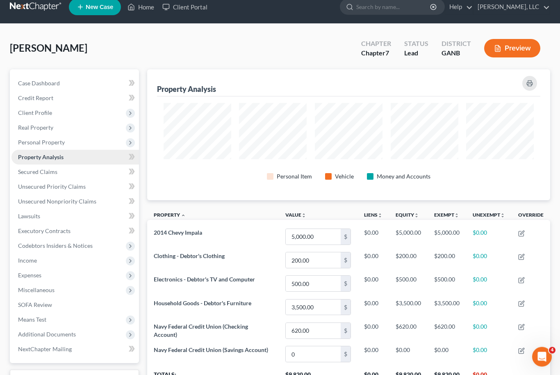
scroll to position [53, 0]
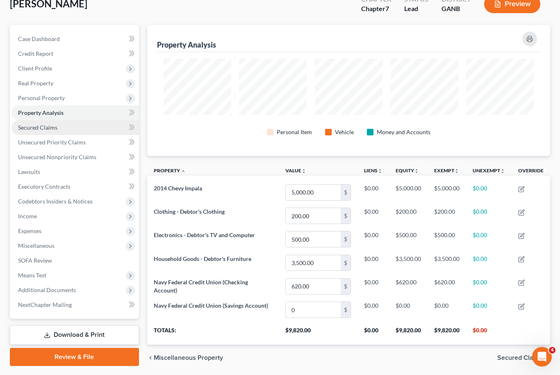
click at [29, 129] on span "Secured Claims" at bounding box center [37, 127] width 39 height 7
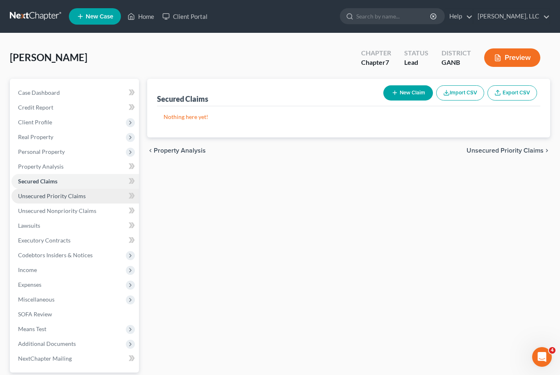
click at [30, 197] on span "Unsecured Priority Claims" at bounding box center [52, 195] width 68 height 7
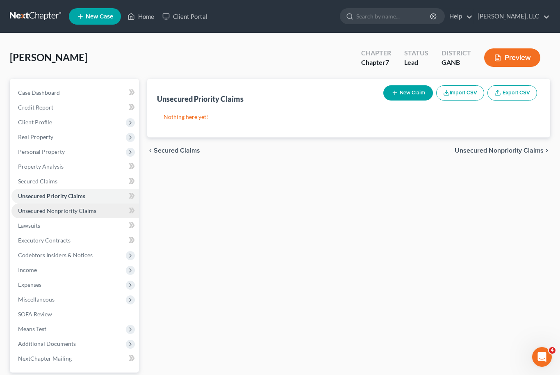
click at [32, 212] on span "Unsecured Nonpriority Claims" at bounding box center [57, 210] width 78 height 7
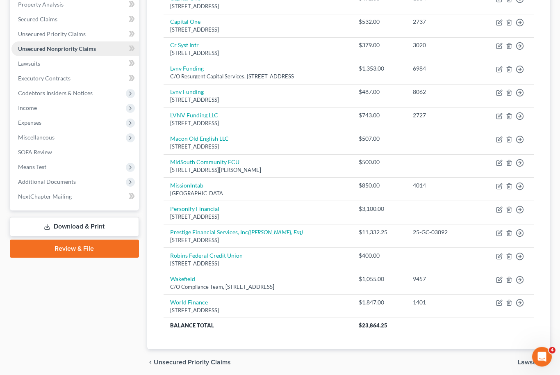
scroll to position [162, 0]
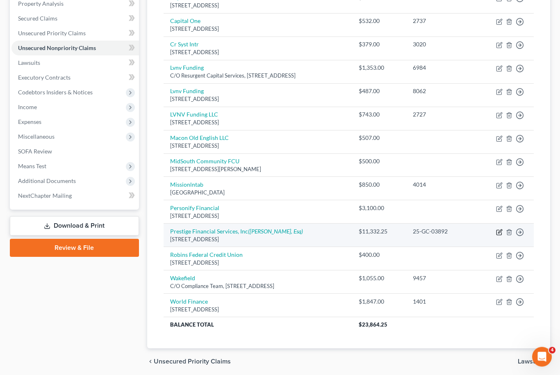
click at [502, 229] on icon "button" at bounding box center [499, 232] width 7 height 7
select select "46"
select select "0"
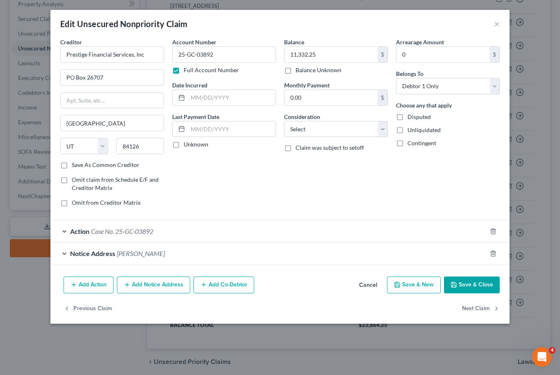
click at [72, 164] on label "Save As Common Creditor" at bounding box center [106, 165] width 68 height 8
click at [75, 164] on input "Save As Common Creditor" at bounding box center [77, 163] width 5 height 5
click at [471, 291] on button "Save & Close" at bounding box center [472, 284] width 56 height 17
checkbox input "false"
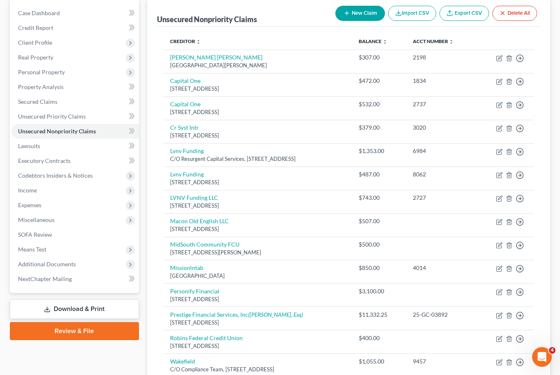
scroll to position [79, 0]
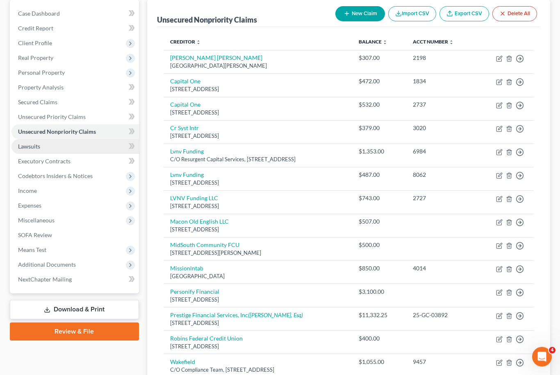
click at [23, 149] on link "Lawsuits" at bounding box center [75, 146] width 128 height 15
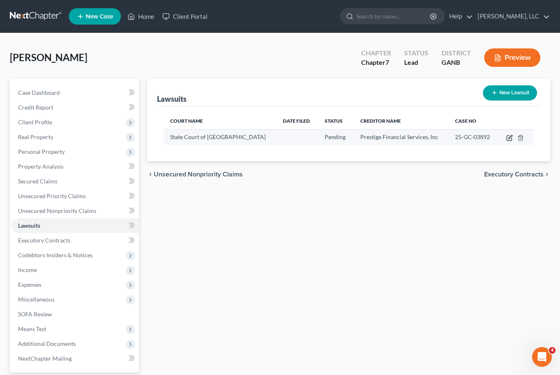
click at [511, 137] on icon "button" at bounding box center [511, 137] width 4 height 4
select select "10"
select select "0"
select select "1"
select select "46"
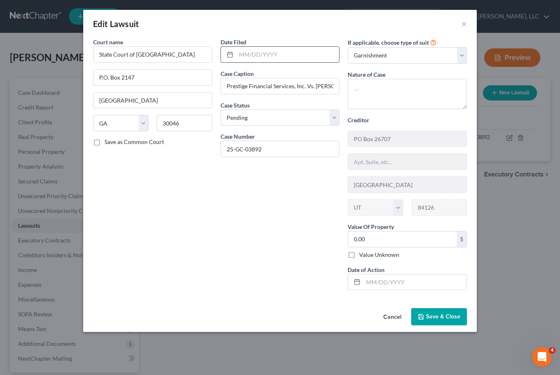
click at [286, 55] on input "text" at bounding box center [287, 55] width 103 height 16
type input "[DATE]"
click at [447, 325] on button "Save & Close" at bounding box center [439, 316] width 56 height 17
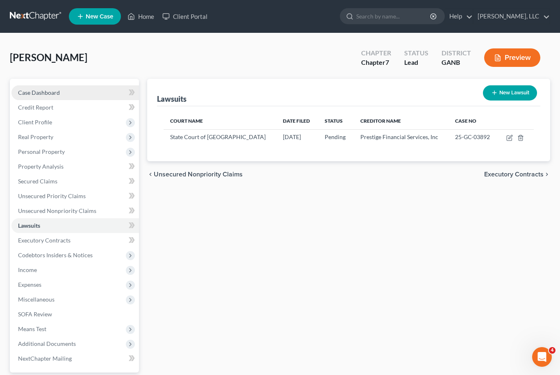
click at [40, 92] on span "Case Dashboard" at bounding box center [39, 92] width 42 height 7
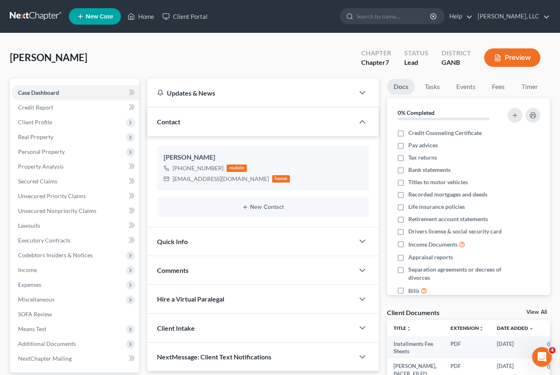
click at [539, 311] on link "View All" at bounding box center [537, 312] width 21 height 6
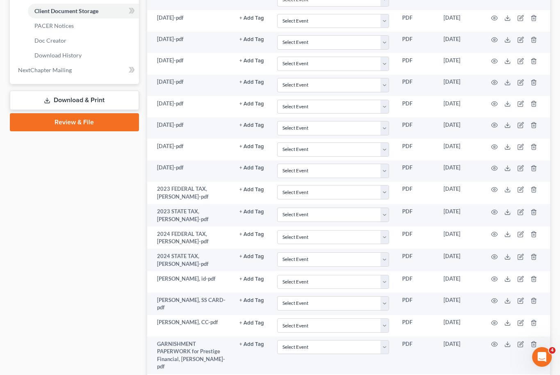
scroll to position [428, 0]
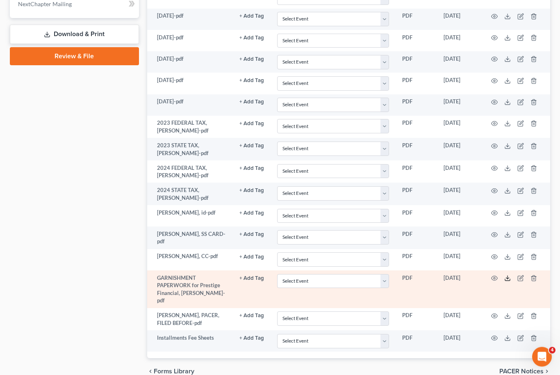
click at [511, 275] on icon at bounding box center [507, 278] width 7 height 7
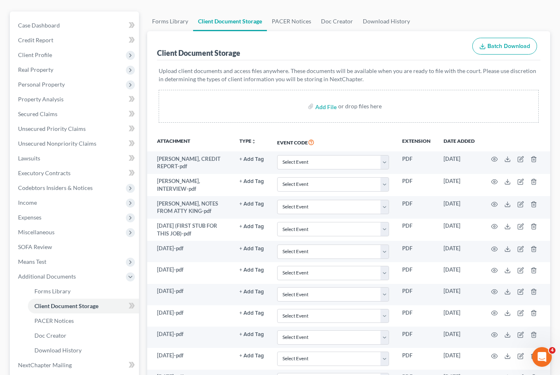
scroll to position [64, 0]
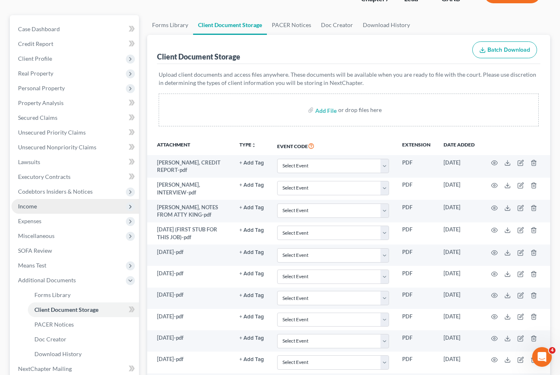
click at [27, 209] on span "Income" at bounding box center [27, 206] width 19 height 7
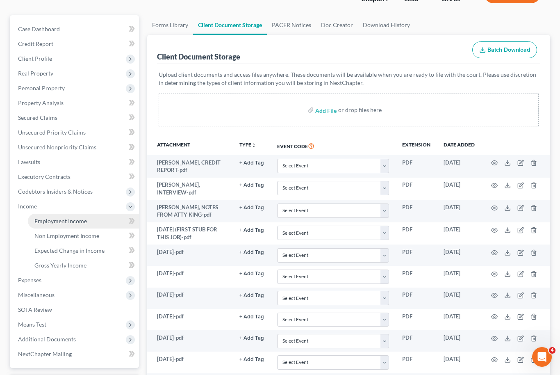
click at [46, 222] on span "Employment Income" at bounding box center [60, 220] width 53 height 7
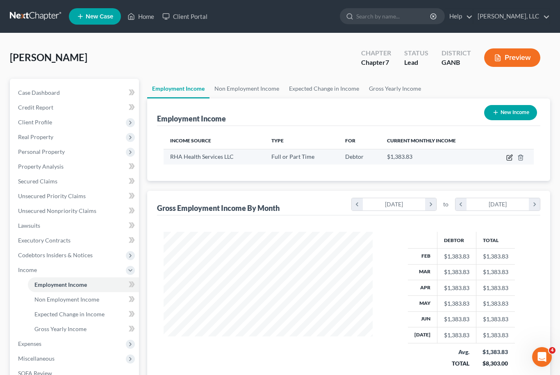
click at [507, 154] on icon "button" at bounding box center [510, 157] width 7 height 7
select select "0"
select select "10"
select select "2"
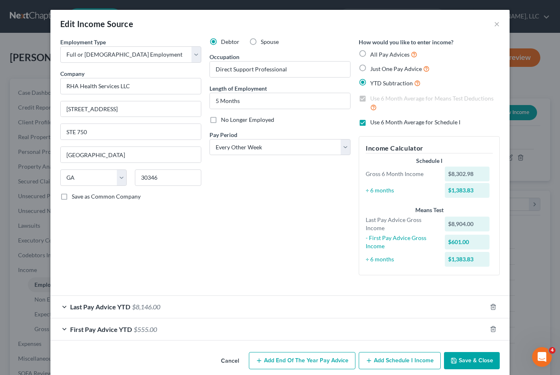
click at [120, 308] on span "Last Pay Advice YTD" at bounding box center [100, 307] width 60 height 8
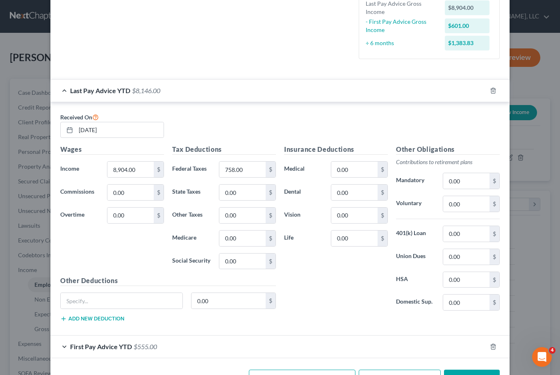
scroll to position [215, 0]
click at [482, 374] on button "Save & Close" at bounding box center [472, 378] width 56 height 17
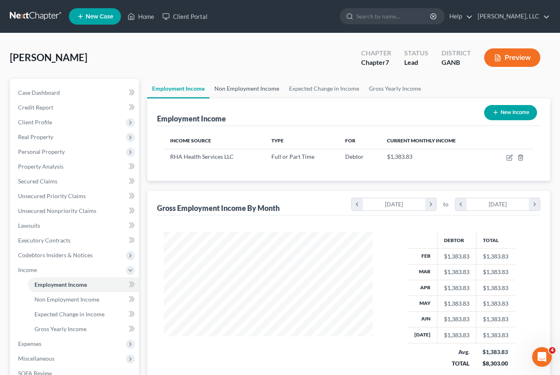
click at [260, 84] on link "Non Employment Income" at bounding box center [247, 89] width 75 height 20
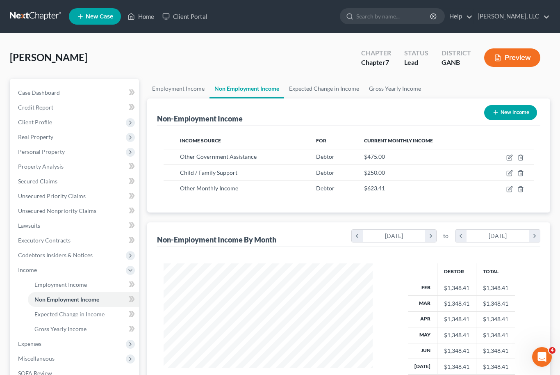
scroll to position [147, 226]
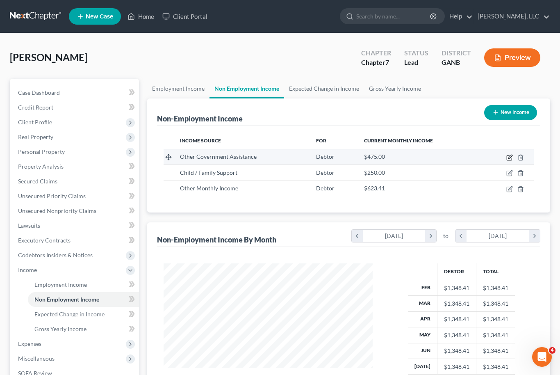
click at [510, 156] on icon "button" at bounding box center [511, 157] width 4 height 4
select select "5"
select select "0"
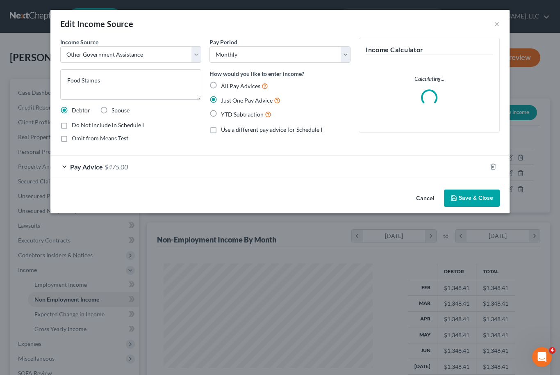
click at [72, 142] on label "Omit from Means Test" at bounding box center [100, 138] width 57 height 8
click at [75, 139] on input "Omit from Means Test" at bounding box center [77, 136] width 5 height 5
checkbox input "true"
click at [470, 202] on button "Save & Close" at bounding box center [472, 197] width 56 height 17
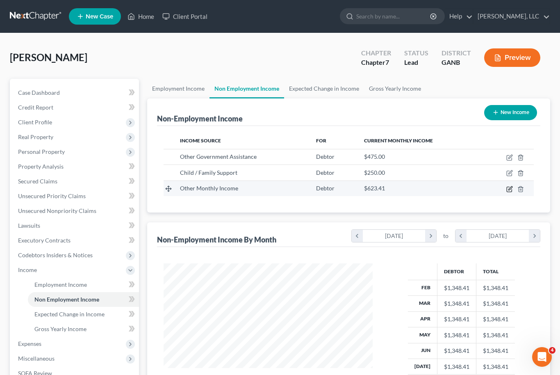
click at [507, 191] on icon "button" at bounding box center [509, 189] width 5 height 5
select select "13"
select select "0"
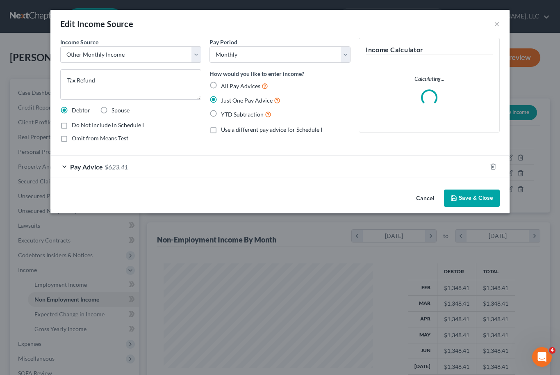
click at [72, 137] on label "Omit from Means Test" at bounding box center [100, 138] width 57 height 8
click at [75, 137] on input "Omit from Means Test" at bounding box center [77, 136] width 5 height 5
checkbox input "true"
click at [477, 197] on button "Save & Close" at bounding box center [472, 197] width 56 height 17
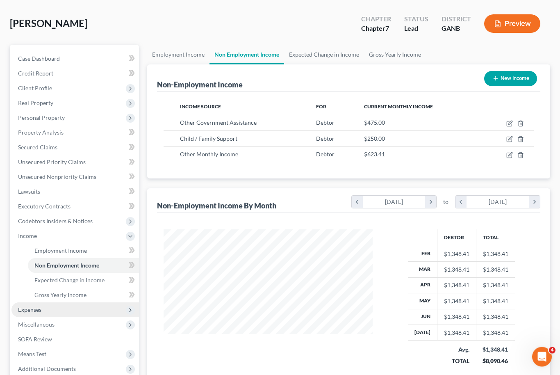
click at [33, 309] on span "Expenses" at bounding box center [29, 309] width 23 height 7
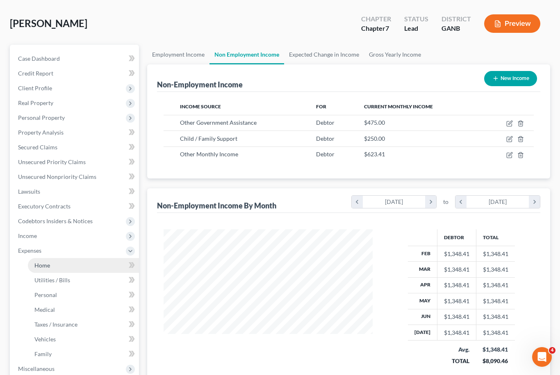
click at [38, 259] on link "Home" at bounding box center [83, 265] width 111 height 15
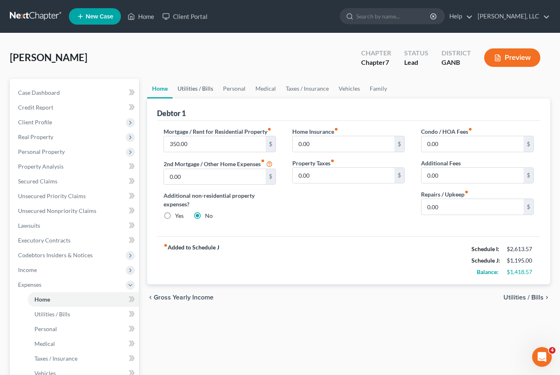
click at [201, 87] on link "Utilities / Bills" at bounding box center [196, 89] width 46 height 20
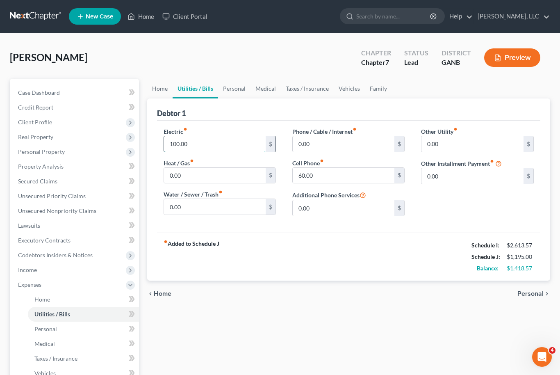
click at [178, 144] on input "100.00" at bounding box center [215, 144] width 102 height 16
type input "250.00"
click at [326, 147] on input "0.00" at bounding box center [344, 144] width 102 height 16
type input "150.00"
click at [340, 164] on div "Cell Phone fiber_manual_record 60.00 $" at bounding box center [348, 171] width 112 height 25
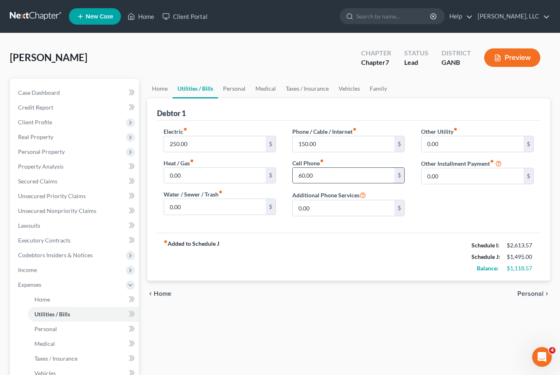
click at [340, 181] on input "60.00" at bounding box center [344, 176] width 102 height 16
click at [343, 184] on div "Phone / Cable / Internet fiber_manual_record 150.00 $ Cell Phone fiber_manual_r…" at bounding box center [348, 175] width 129 height 96
click at [342, 183] on input "60.00" at bounding box center [344, 176] width 102 height 16
type input "150.00"
click at [240, 88] on link "Personal" at bounding box center [234, 89] width 32 height 20
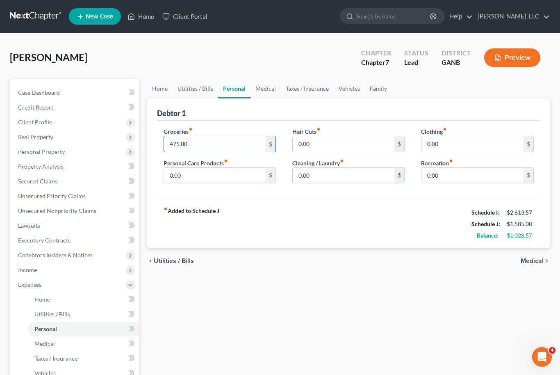
click at [182, 144] on input "475.00" at bounding box center [215, 144] width 102 height 16
type input "550.00"
click at [171, 168] on input "0.00" at bounding box center [215, 176] width 102 height 16
type input "100.00"
click at [322, 142] on input "0.00" at bounding box center [344, 144] width 102 height 16
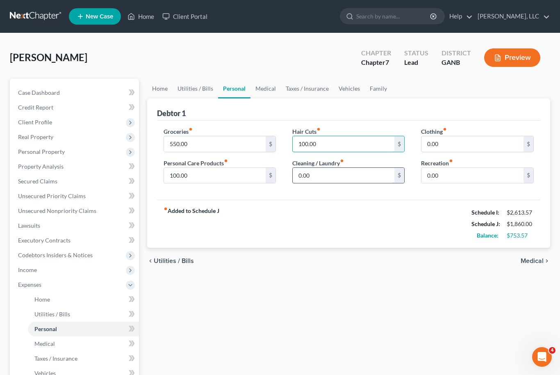
type input "100.00"
click at [336, 180] on input "0.00" at bounding box center [344, 176] width 102 height 16
type input "100.00"
click at [468, 150] on input "0.00" at bounding box center [473, 144] width 102 height 16
type input "1"
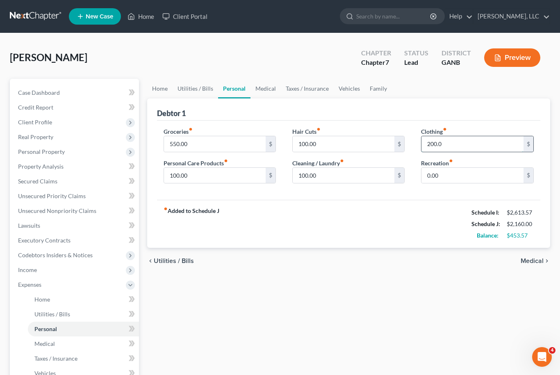
type input "200.00"
click at [263, 86] on link "Medical" at bounding box center [266, 89] width 30 height 20
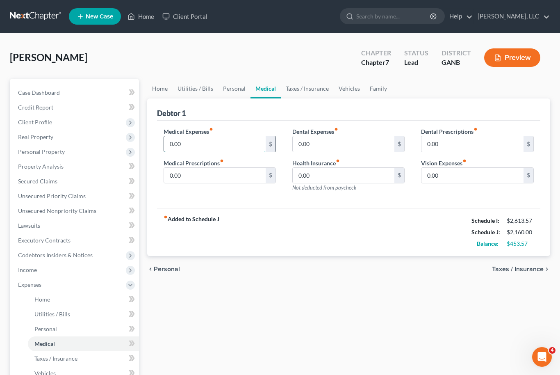
click at [179, 144] on input "0.00" at bounding box center [215, 144] width 102 height 16
type input "50"
click at [304, 80] on link "Taxes / Insurance" at bounding box center [307, 89] width 53 height 20
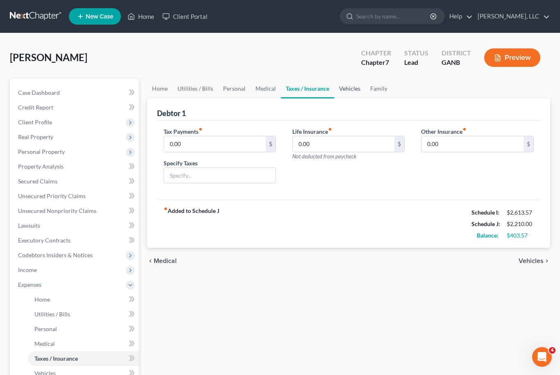
click at [350, 84] on link "Vehicles" at bounding box center [349, 89] width 31 height 20
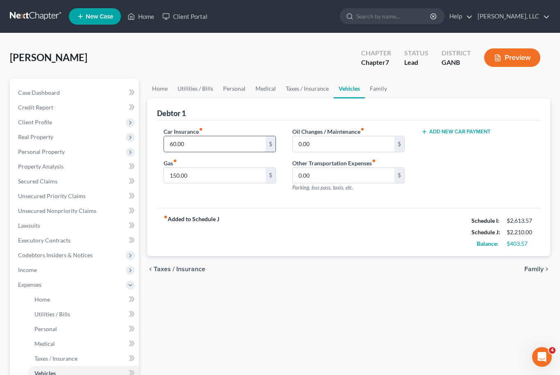
click at [180, 146] on input "60.00" at bounding box center [215, 144] width 102 height 16
type input "120.00"
click at [218, 180] on input "150.00" at bounding box center [215, 176] width 102 height 16
type input "300.00"
click at [335, 144] on input "0.00" at bounding box center [344, 144] width 102 height 16
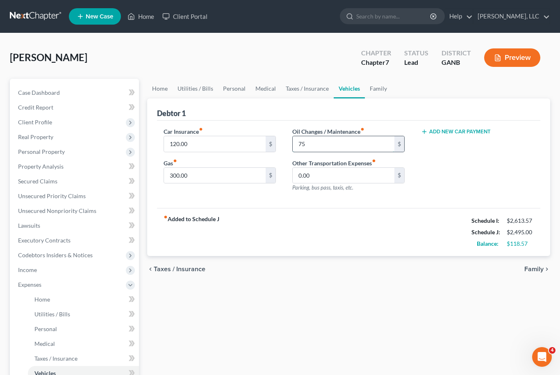
type input "7"
type input "100"
click at [377, 85] on link "Family" at bounding box center [378, 89] width 27 height 20
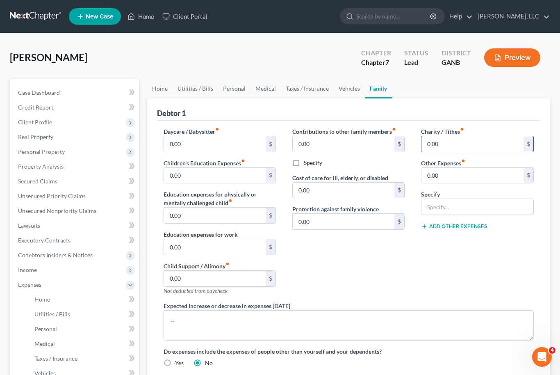
click at [446, 143] on input "0.00" at bounding box center [473, 144] width 102 height 16
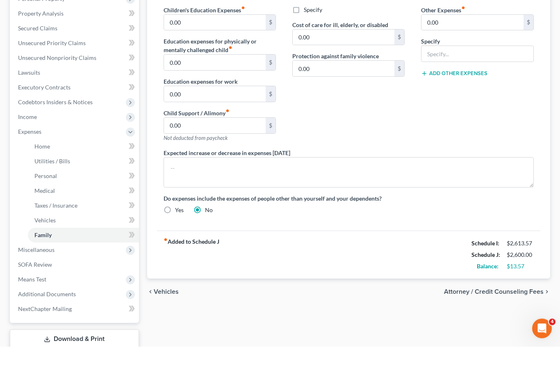
scroll to position [125, 0]
click at [33, 274] on span "Miscellaneous" at bounding box center [36, 277] width 37 height 7
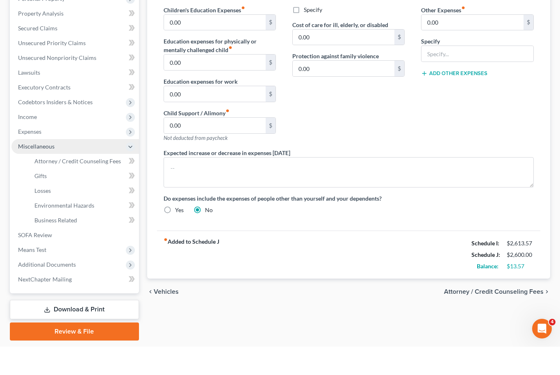
scroll to position [122, 0]
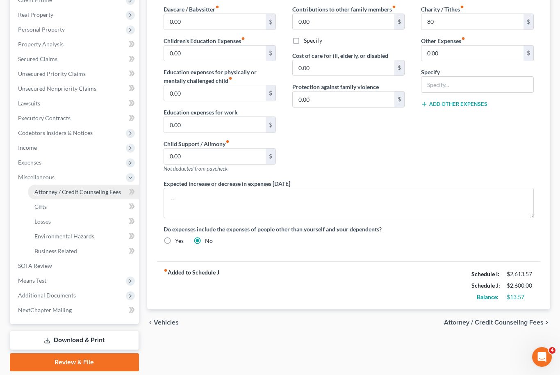
click at [50, 196] on link "Attorney / Credit Counseling Fees" at bounding box center [83, 192] width 111 height 15
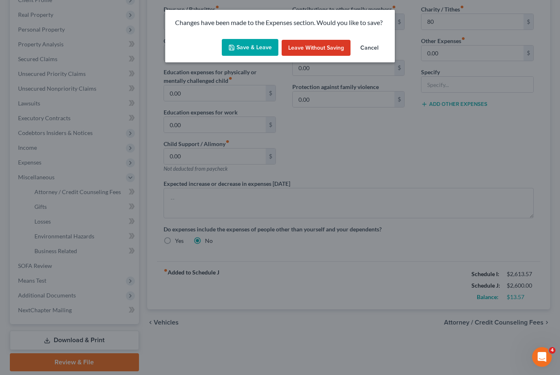
click at [253, 53] on button "Save & Leave" at bounding box center [250, 47] width 57 height 17
type input "80.00"
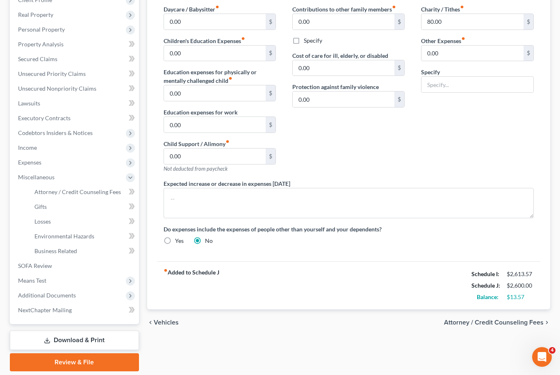
select select "0"
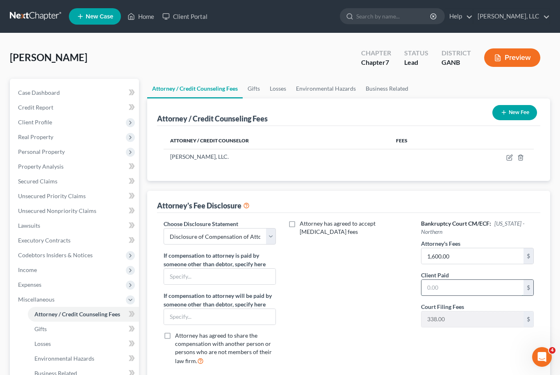
click at [456, 285] on input "text" at bounding box center [473, 288] width 102 height 16
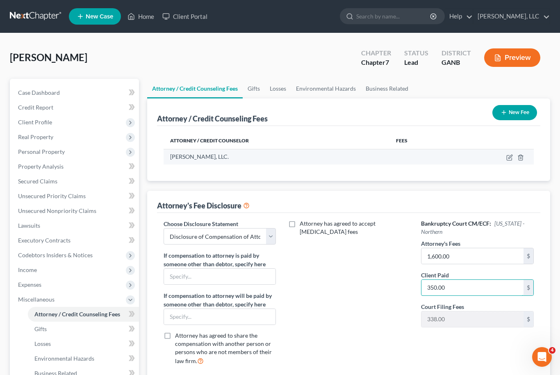
type input "350.00"
click at [508, 162] on td at bounding box center [492, 157] width 84 height 16
click at [510, 155] on icon "button" at bounding box center [510, 157] width 7 height 7
select select "10"
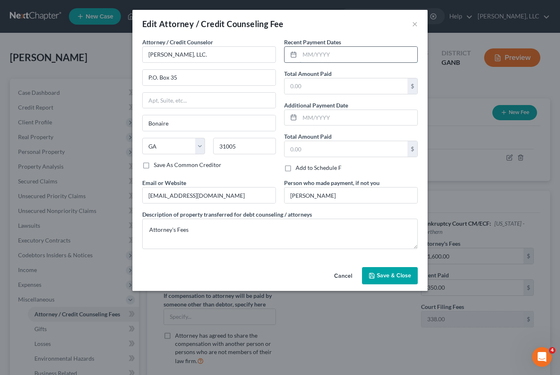
click at [339, 53] on input "text" at bounding box center [359, 55] width 118 height 16
type input "08/2025"
click at [344, 84] on input "text" at bounding box center [346, 86] width 123 height 16
type input "350.00"
click at [405, 277] on span "Save & Close" at bounding box center [394, 275] width 34 height 7
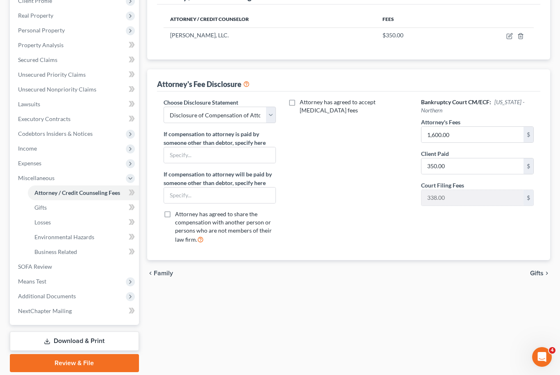
scroll to position [122, 0]
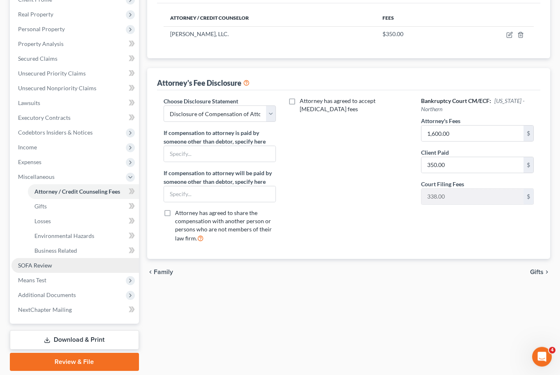
click at [28, 258] on link "SOFA Review" at bounding box center [75, 265] width 128 height 15
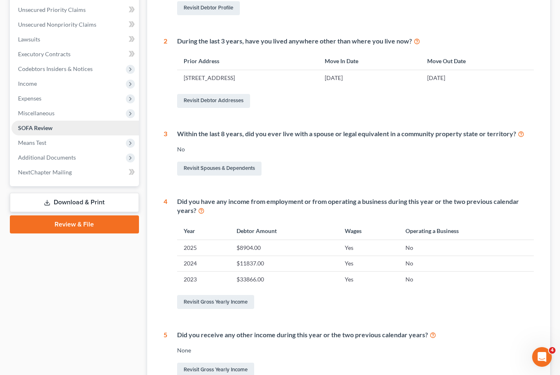
scroll to position [185, 0]
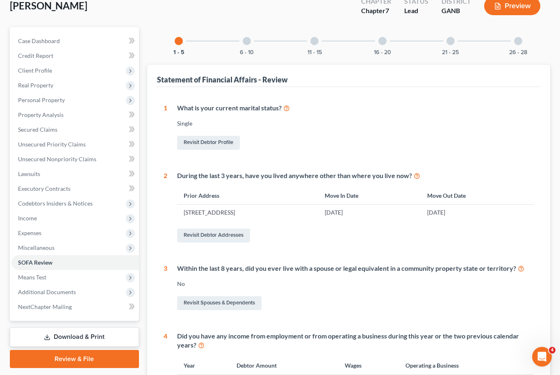
click at [249, 44] on div "6 - 10" at bounding box center [247, 41] width 28 height 28
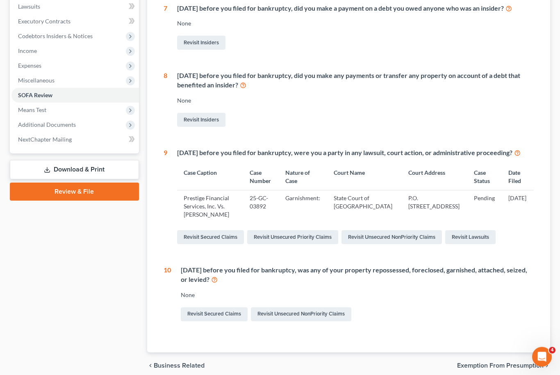
scroll to position [233, 0]
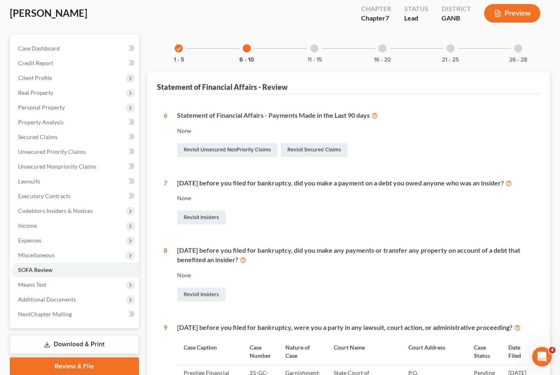
click at [319, 48] on div "11 - 15" at bounding box center [315, 49] width 28 height 28
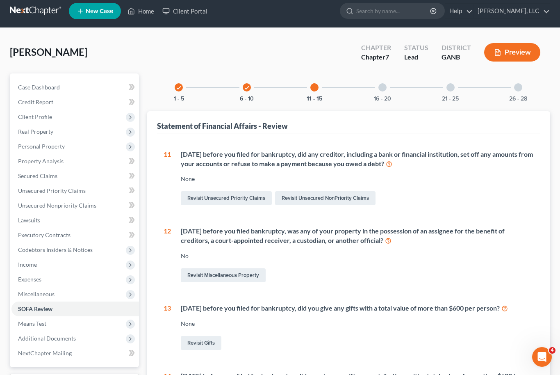
scroll to position [0, 0]
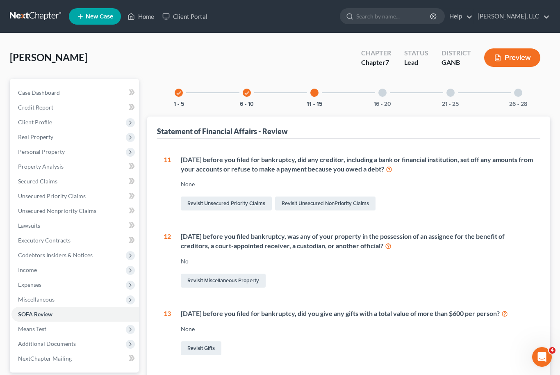
click at [386, 96] on div "16 - 20" at bounding box center [383, 93] width 28 height 28
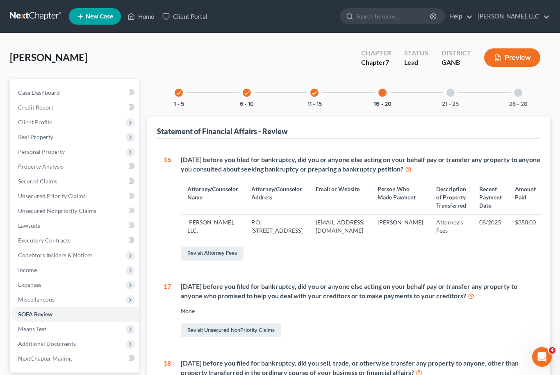
click at [450, 96] on div at bounding box center [451, 93] width 8 height 8
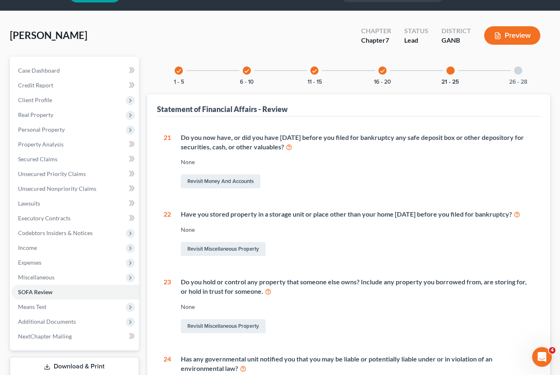
scroll to position [21, 0]
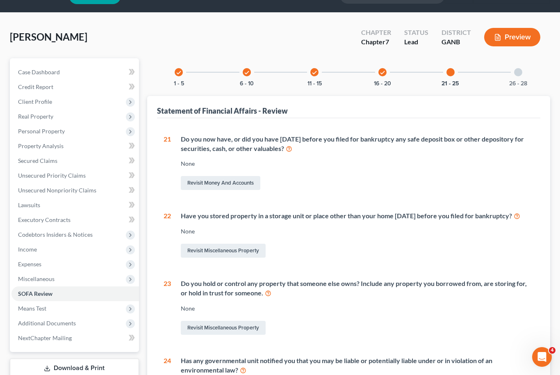
click at [517, 78] on div "26 - 28" at bounding box center [518, 72] width 28 height 28
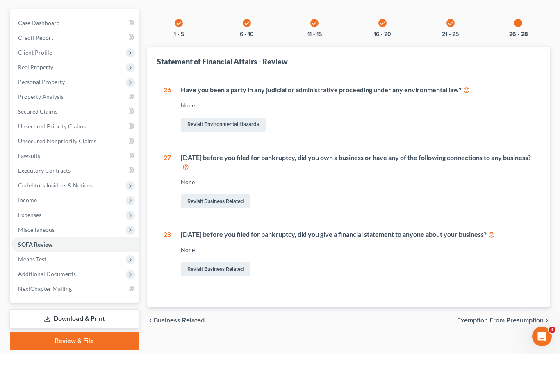
scroll to position [48, 0]
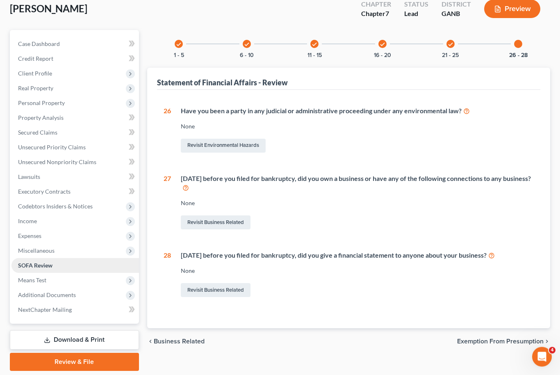
click at [27, 269] on link "SOFA Review" at bounding box center [75, 265] width 128 height 15
click at [26, 275] on span "Means Test" at bounding box center [75, 280] width 128 height 15
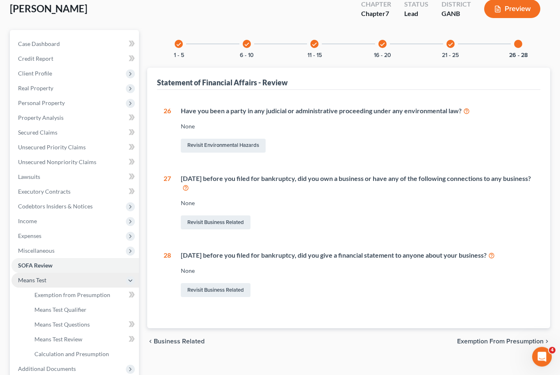
scroll to position [49, 0]
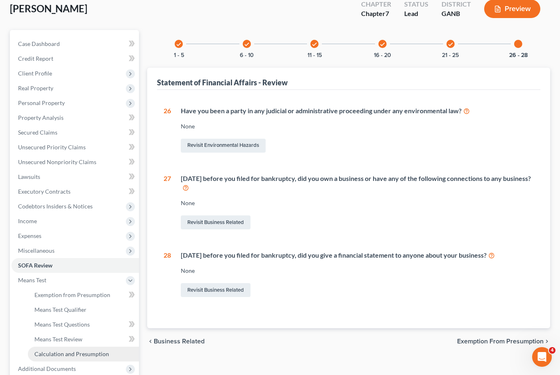
click at [43, 356] on span "Calculation and Presumption" at bounding box center [71, 353] width 75 height 7
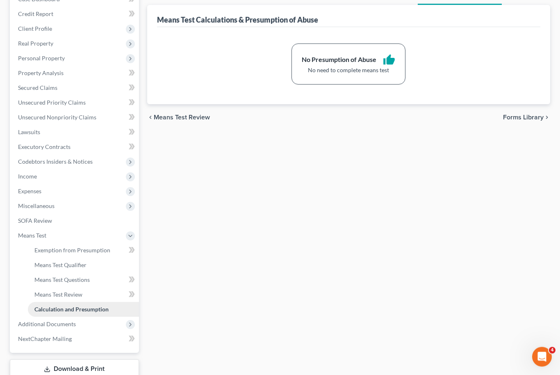
scroll to position [122, 0]
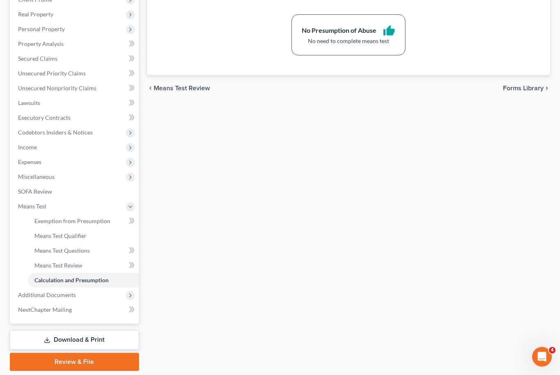
click at [48, 344] on link "Download & Print" at bounding box center [74, 340] width 129 height 19
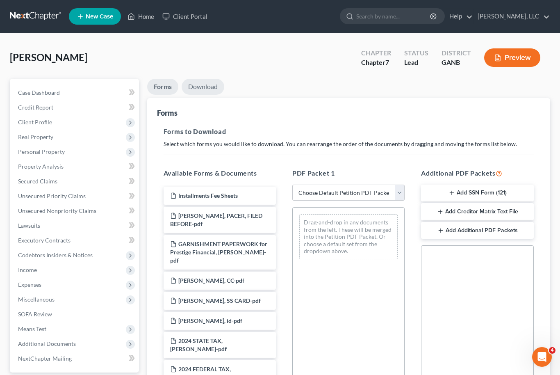
click at [215, 87] on link "Download" at bounding box center [203, 87] width 43 height 16
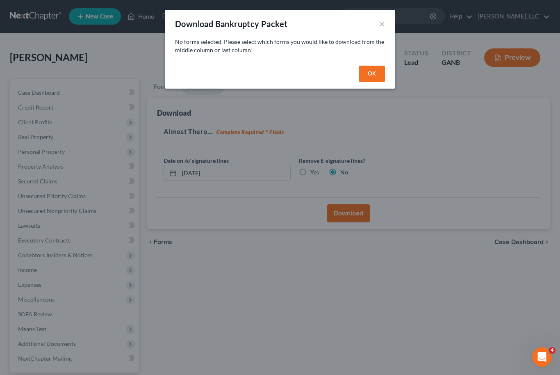
click at [378, 77] on button "OK" at bounding box center [372, 74] width 26 height 16
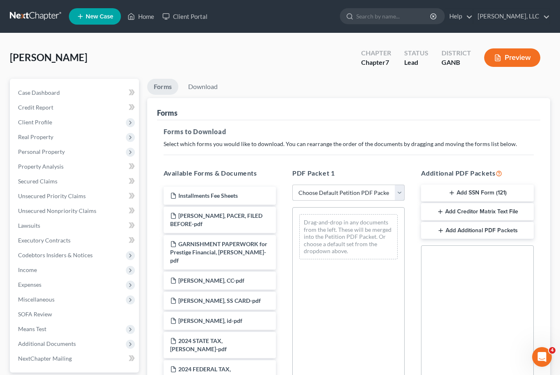
click at [396, 195] on select "Choose Default Petition PDF Packet Complete Bankruptcy Petition (all forms and …" at bounding box center [348, 193] width 112 height 16
select select "0"
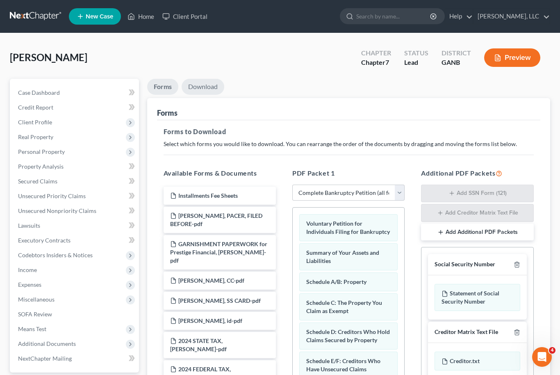
click at [207, 82] on link "Download" at bounding box center [203, 87] width 43 height 16
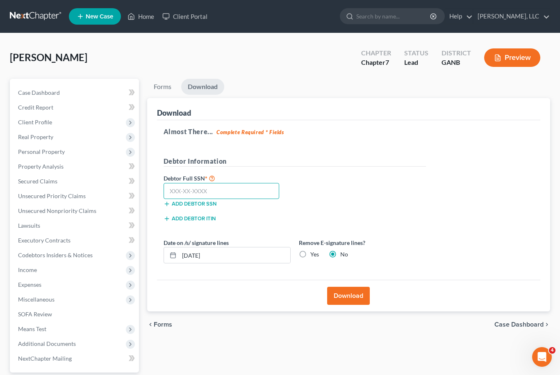
click at [235, 197] on input "text" at bounding box center [222, 191] width 116 height 16
click at [43, 93] on span "Case Dashboard" at bounding box center [39, 92] width 42 height 7
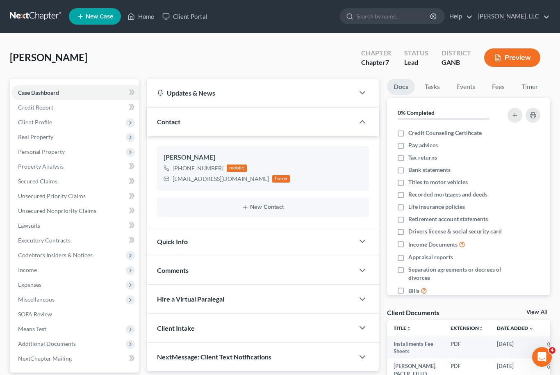
click at [543, 310] on link "View All" at bounding box center [537, 312] width 21 height 6
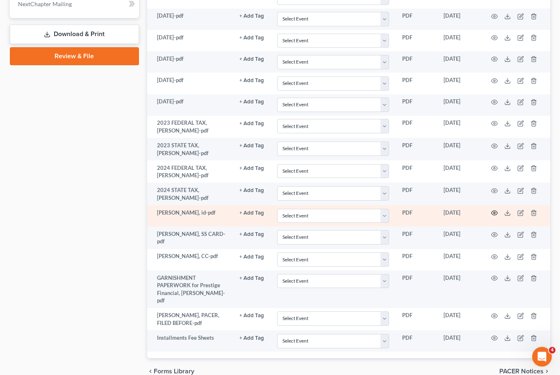
click at [494, 210] on icon "button" at bounding box center [494, 213] width 7 height 7
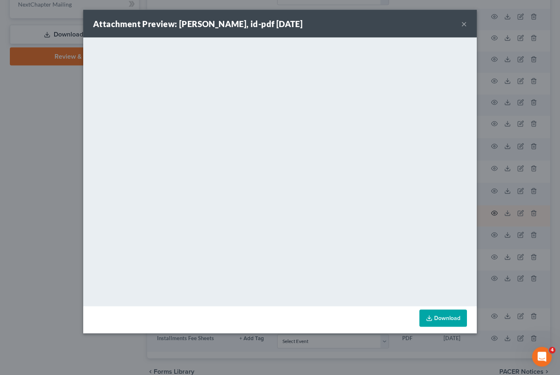
scroll to position [428, 0]
click at [466, 26] on button "×" at bounding box center [464, 24] width 6 height 10
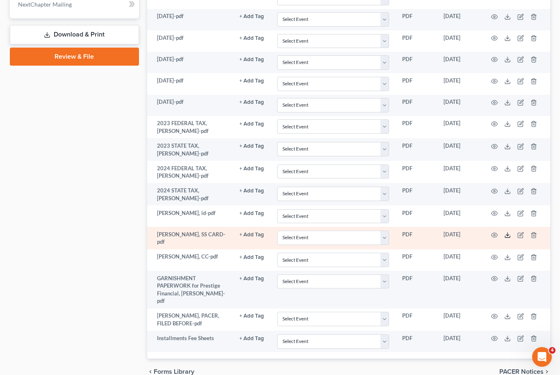
click at [507, 232] on icon at bounding box center [507, 235] width 7 height 7
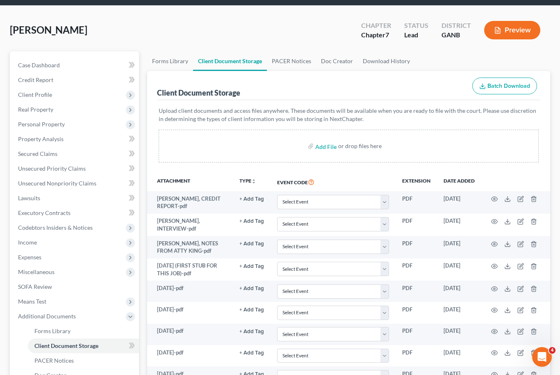
scroll to position [0, 0]
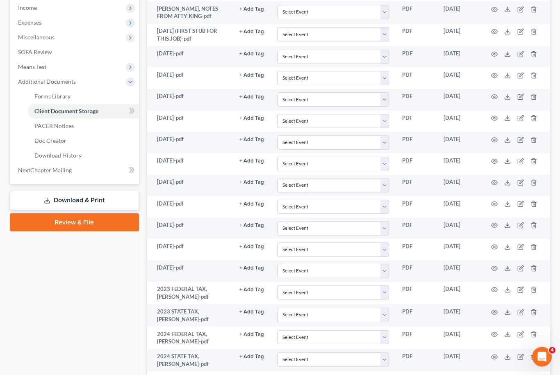
click at [52, 206] on link "Download & Print" at bounding box center [74, 200] width 129 height 19
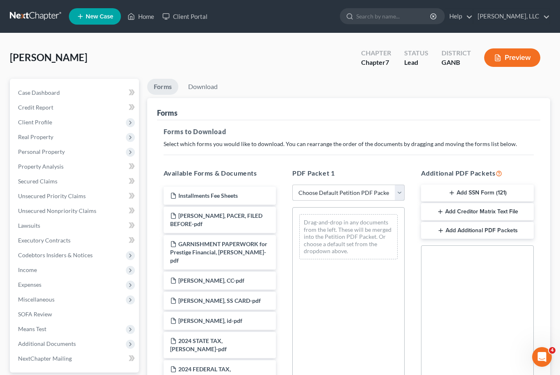
click at [400, 192] on select "Choose Default Petition PDF Packet Complete Bankruptcy Petition (all forms and …" at bounding box center [348, 193] width 112 height 16
select select "0"
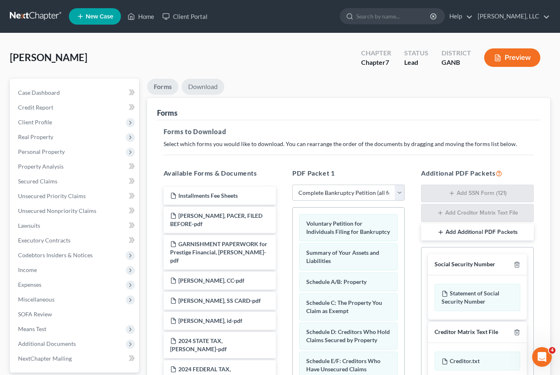
click at [204, 87] on link "Download" at bounding box center [203, 87] width 43 height 16
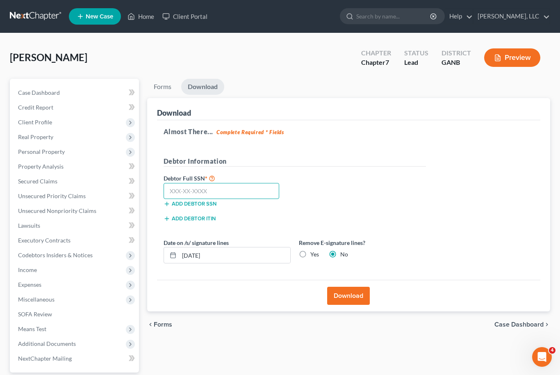
click at [224, 186] on input "text" at bounding box center [222, 191] width 116 height 16
click at [196, 187] on input "256-43" at bounding box center [222, 191] width 116 height 16
type input "256-43-2299"
click at [358, 300] on button "Download" at bounding box center [348, 296] width 43 height 18
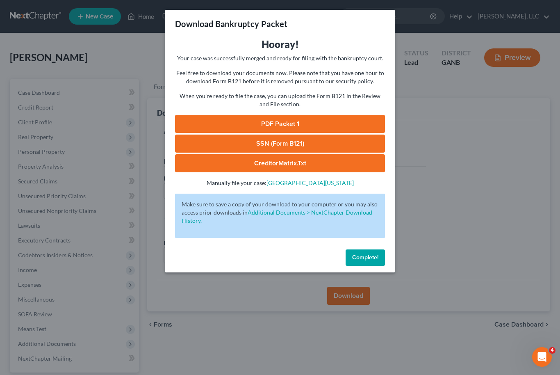
click at [308, 127] on link "PDF Packet 1" at bounding box center [280, 124] width 210 height 18
click at [299, 139] on link "SSN (Form B121)" at bounding box center [280, 144] width 210 height 18
click at [199, 170] on link "CreditorMatrix.txt" at bounding box center [280, 163] width 210 height 18
click at [372, 259] on span "Complete!" at bounding box center [365, 257] width 26 height 7
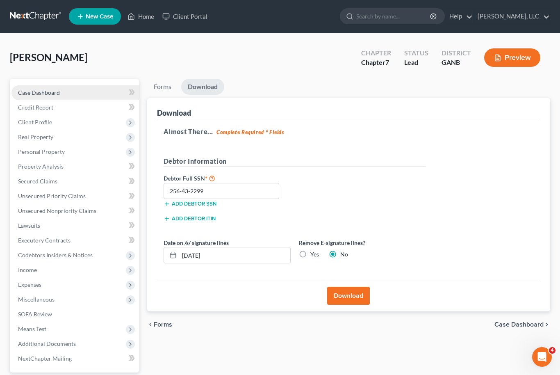
click at [57, 95] on span "Case Dashboard" at bounding box center [39, 92] width 42 height 7
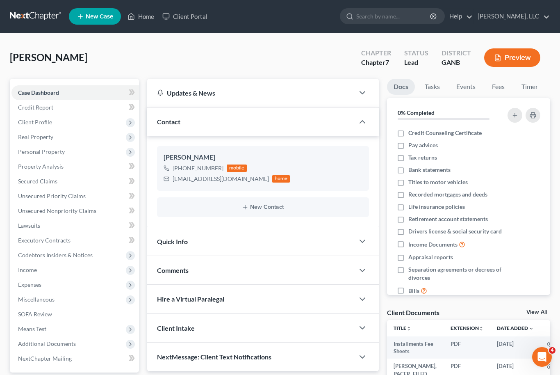
click at [543, 313] on link "View All" at bounding box center [537, 312] width 21 height 6
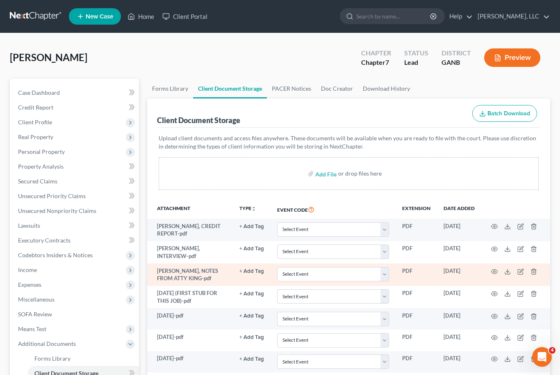
click at [513, 266] on td at bounding box center [516, 274] width 69 height 23
click at [496, 269] on icon "button" at bounding box center [495, 271] width 6 height 5
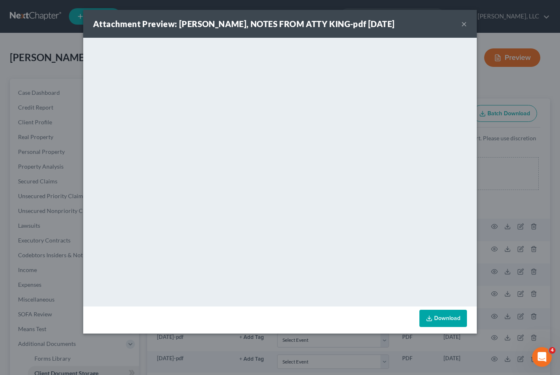
click at [467, 26] on button "×" at bounding box center [464, 24] width 6 height 10
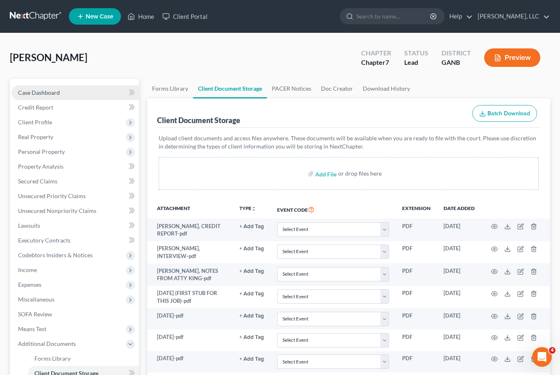
click at [61, 89] on link "Case Dashboard" at bounding box center [75, 92] width 128 height 15
